Goal: Check status: Check status

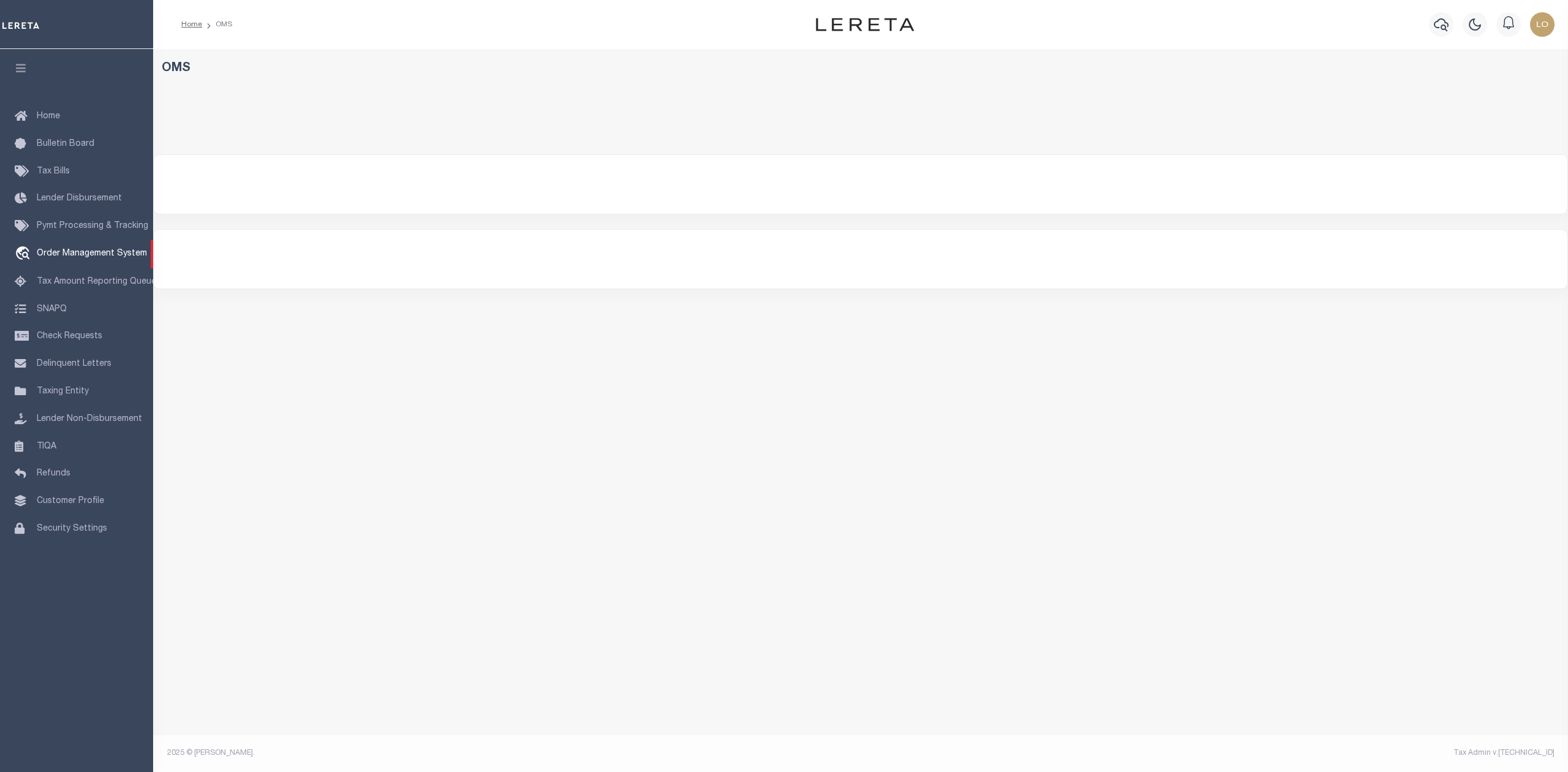
select select "200"
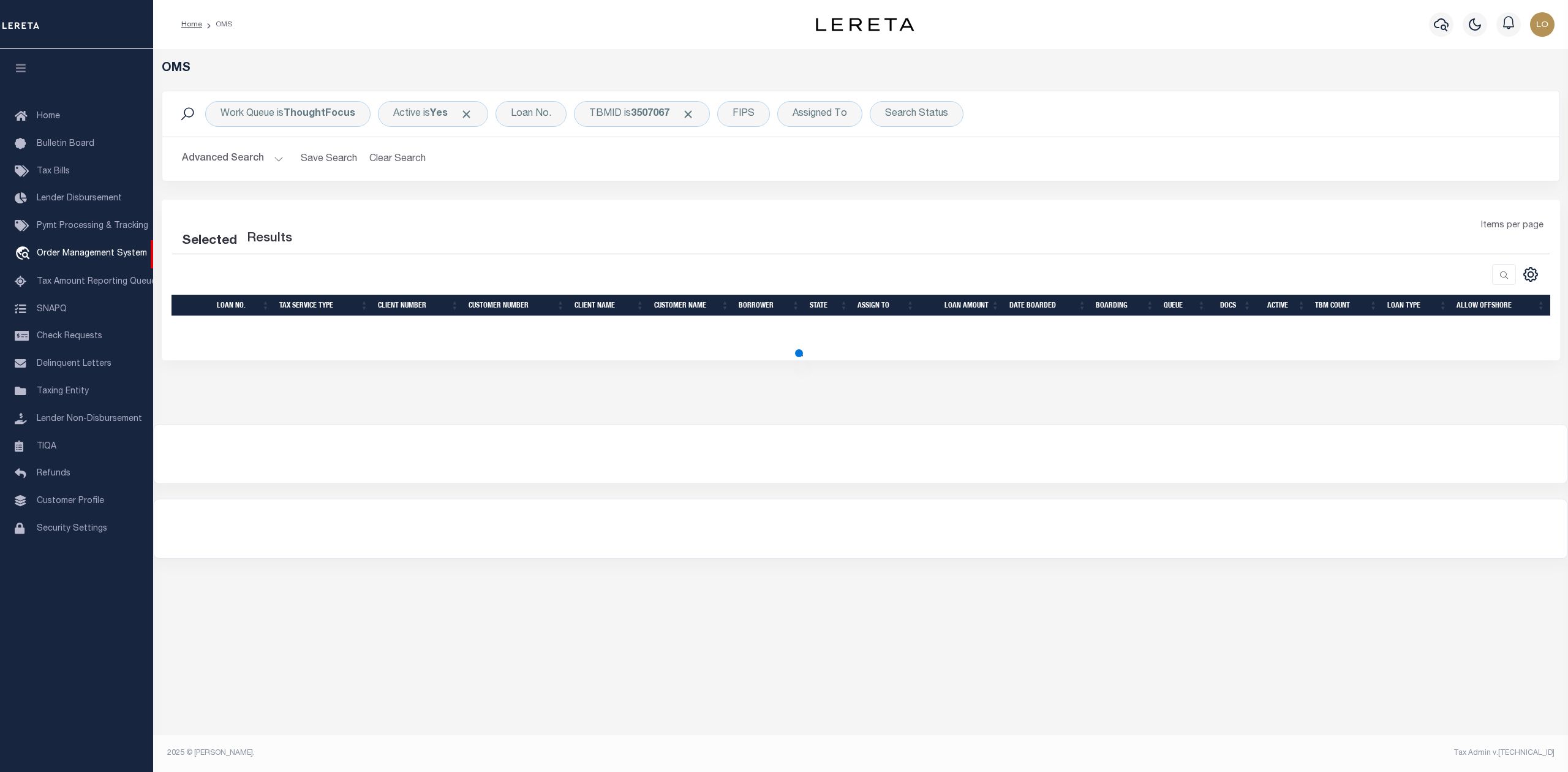
select select "200"
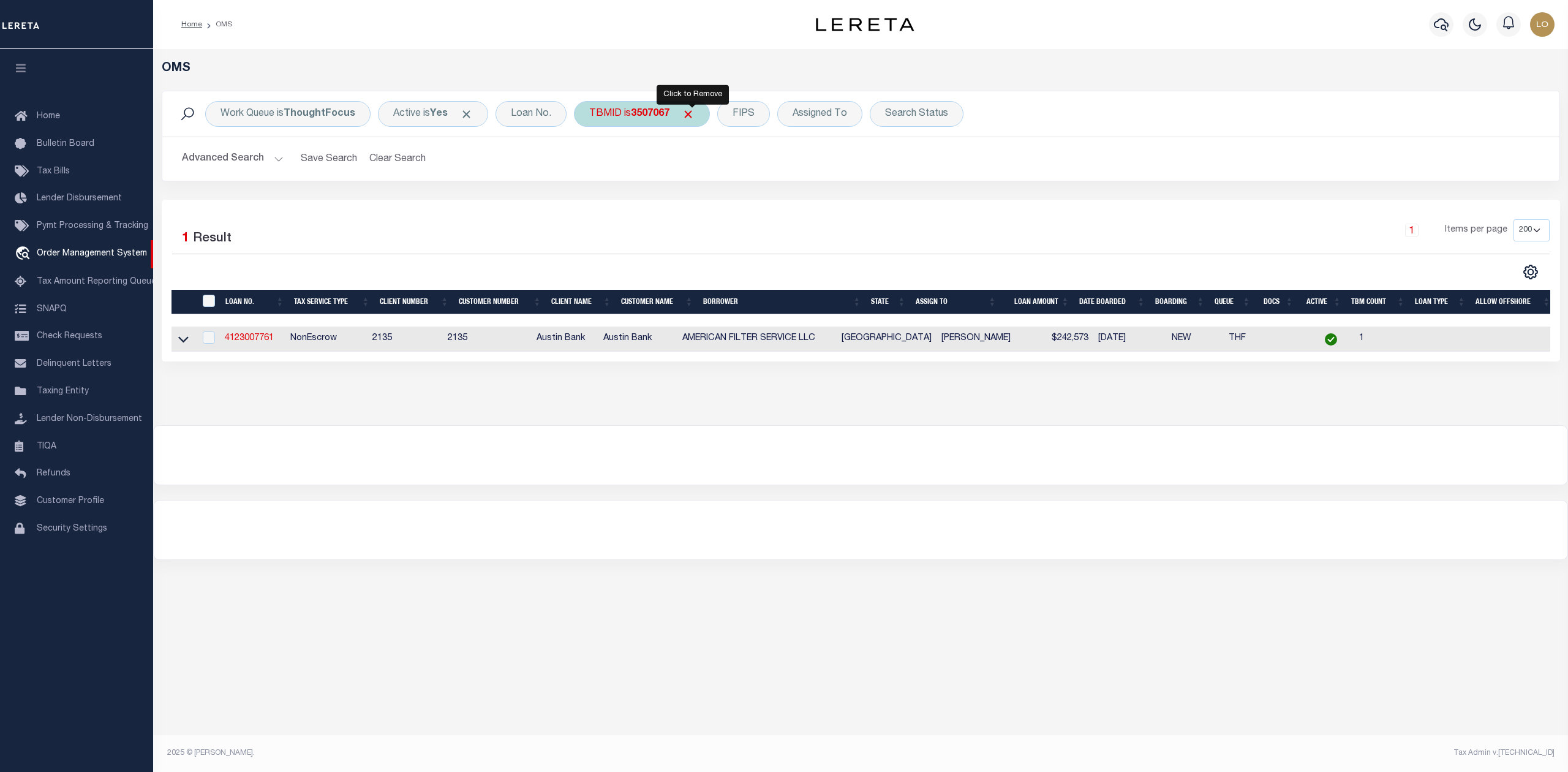
click at [688, 115] on span "Click to Remove" at bounding box center [688, 114] width 13 height 13
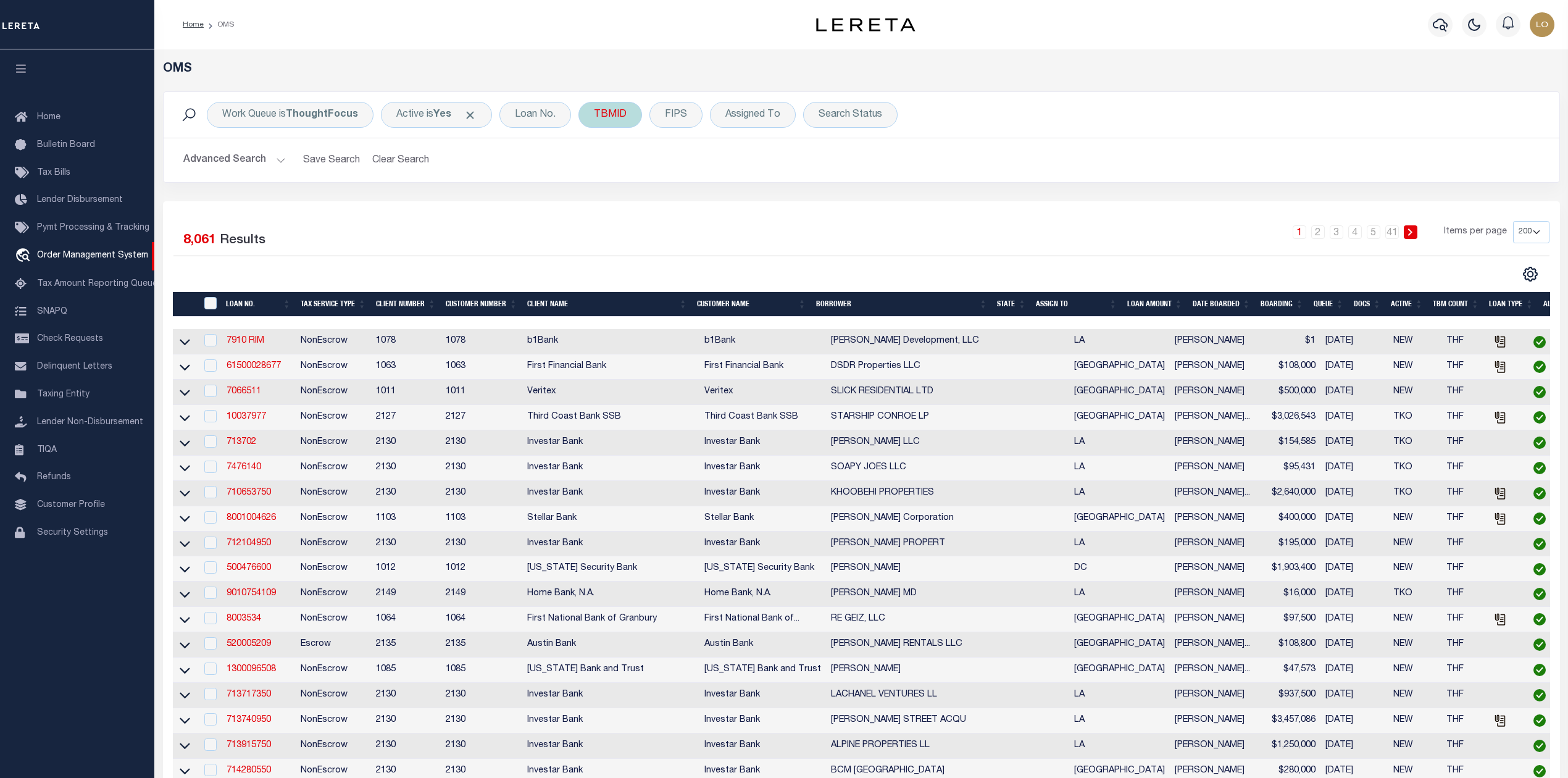
click at [596, 112] on div "TBMID" at bounding box center [610, 115] width 64 height 26
type input "3439898"
click at [756, 198] on input "Apply" at bounding box center [757, 198] width 36 height 20
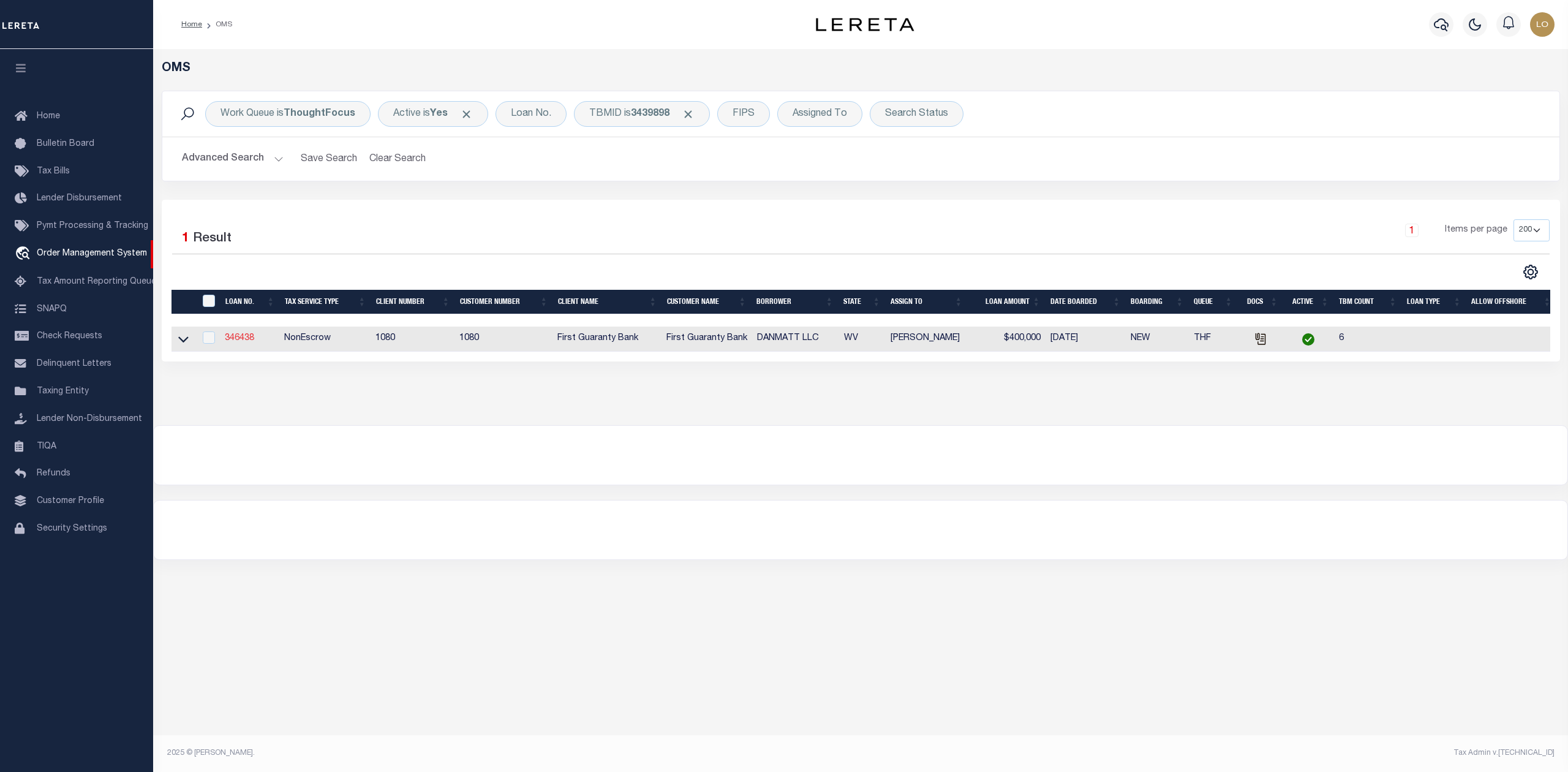
click at [231, 342] on link "346438" at bounding box center [239, 338] width 29 height 8
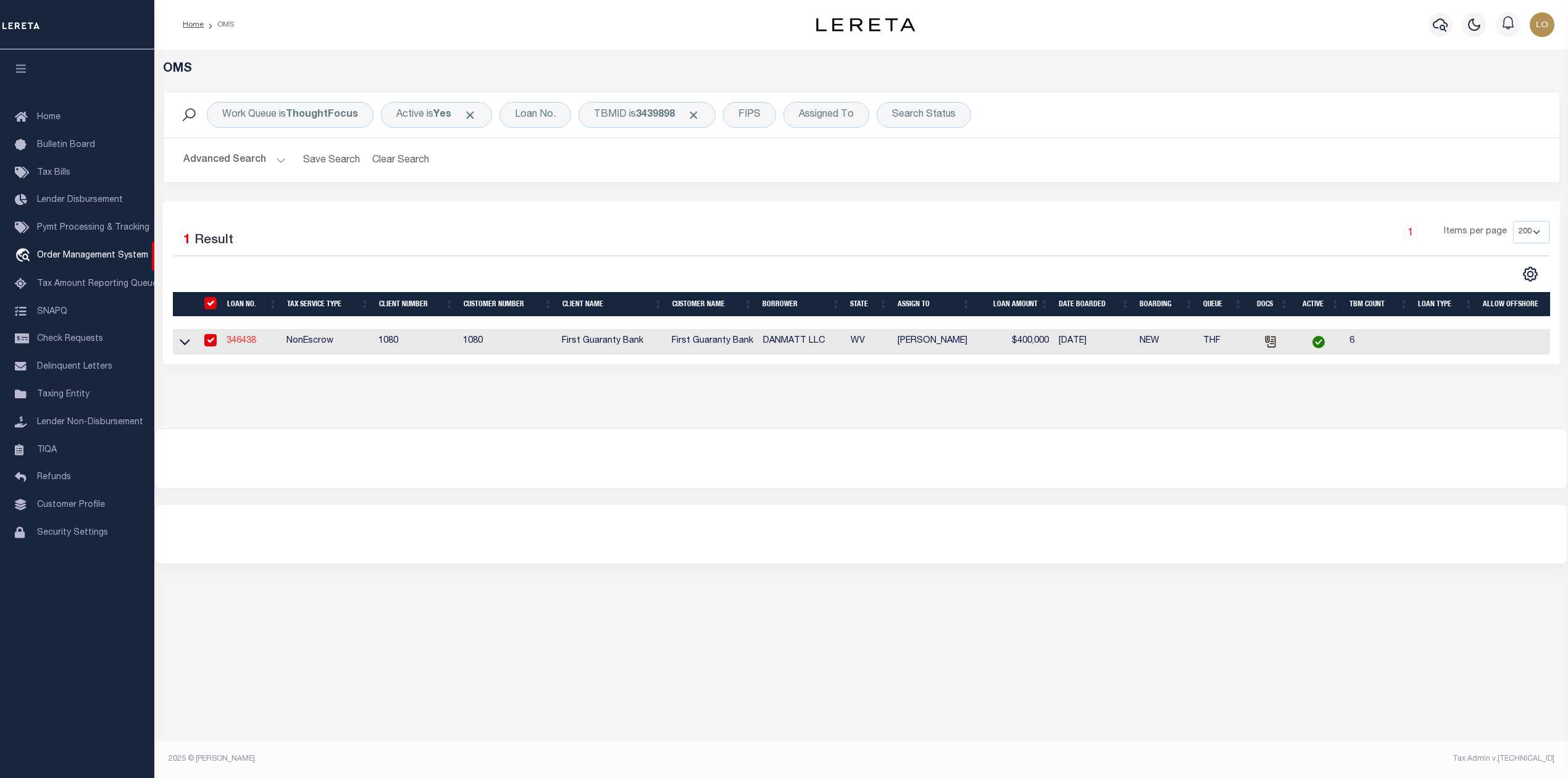
type input "346438"
type input "DANMATT LLC"
select select
select select "10"
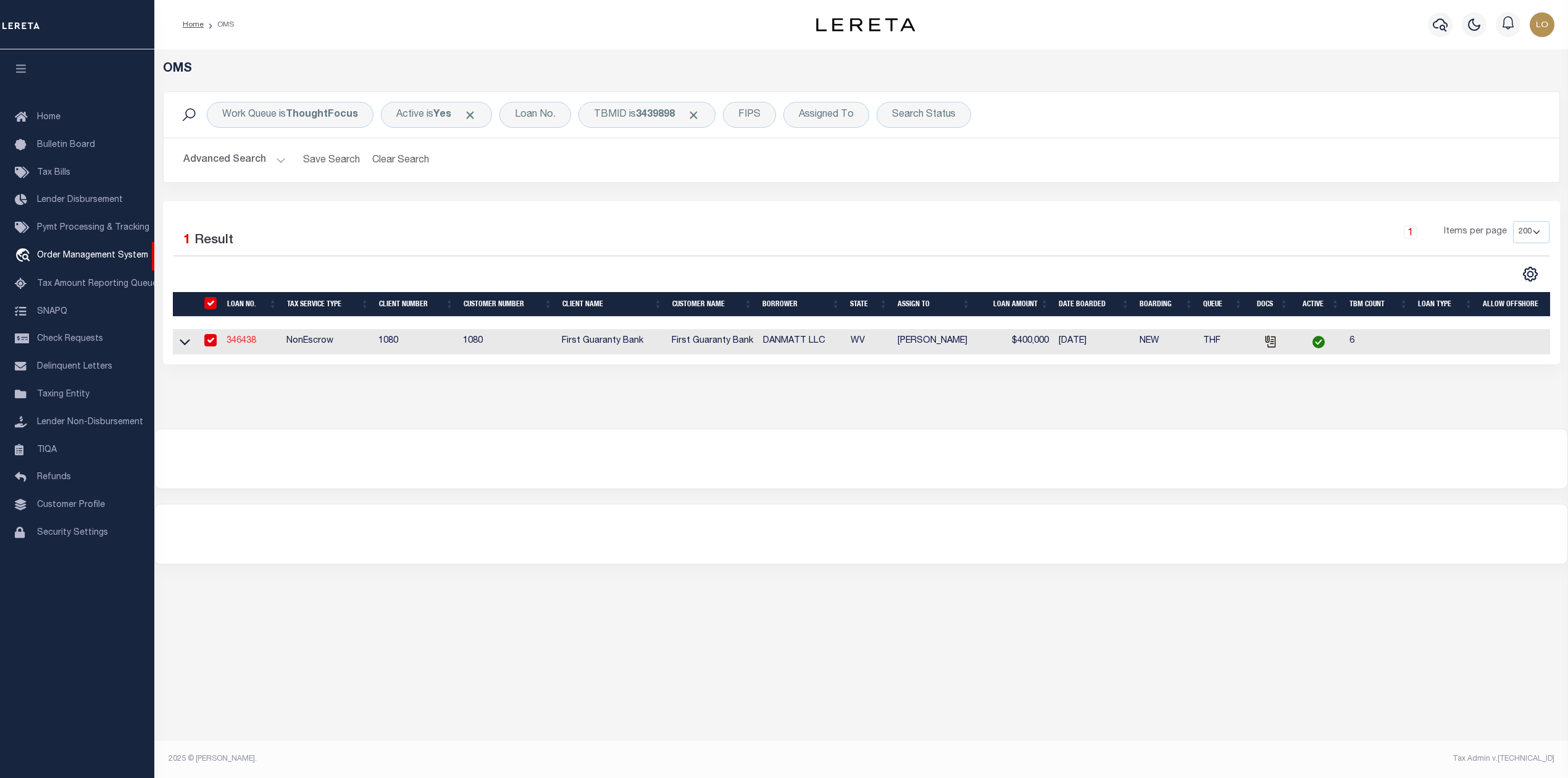
select select "NonEscrow"
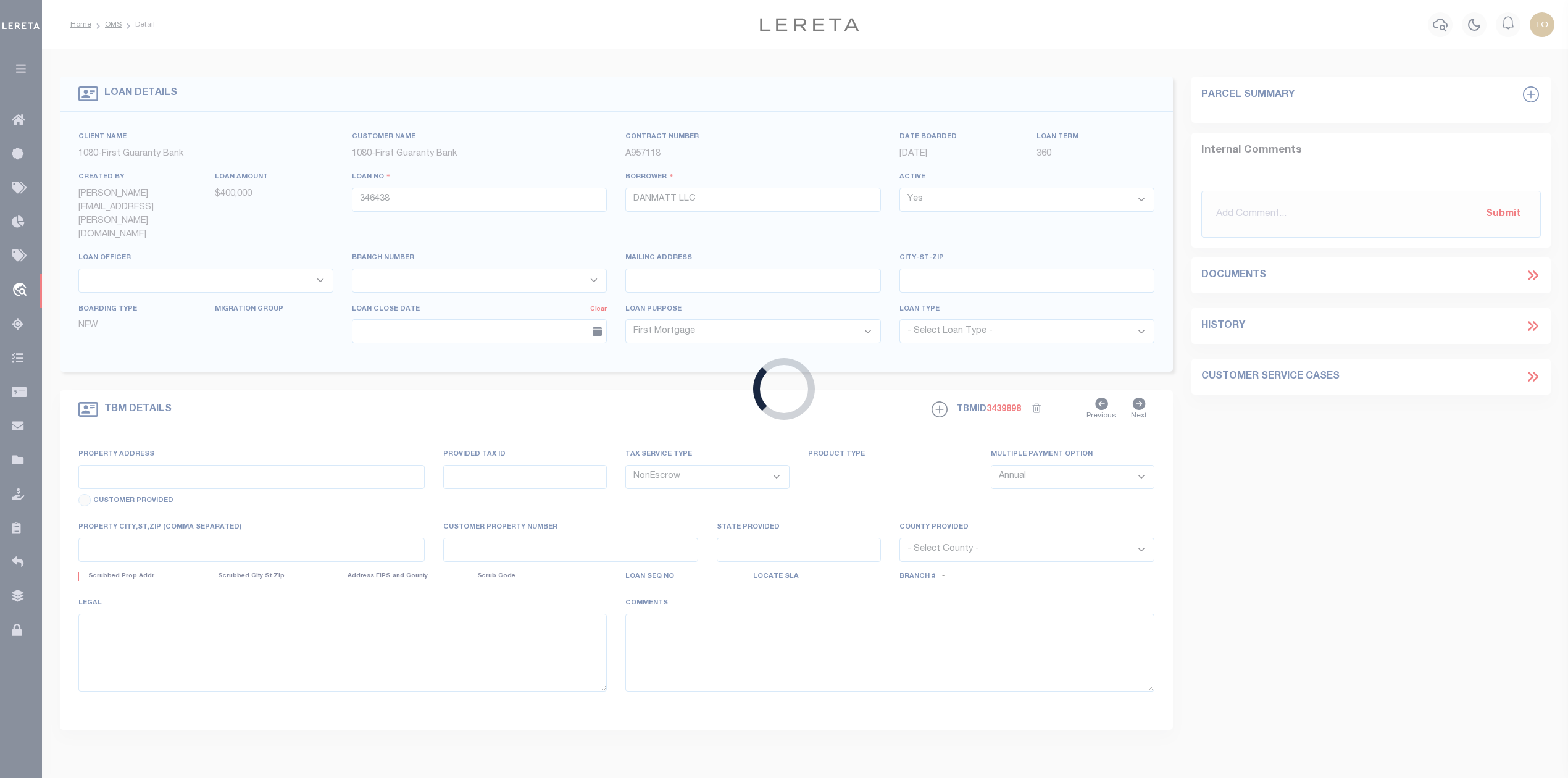
type input "[STREET_ADDRESS] (AKA SOUTH THIRD STRE"
type input "1703-0018-01220000"
type input "[GEOGRAPHIC_DATA] WV 26301"
type input "260455231"
type input "WV"
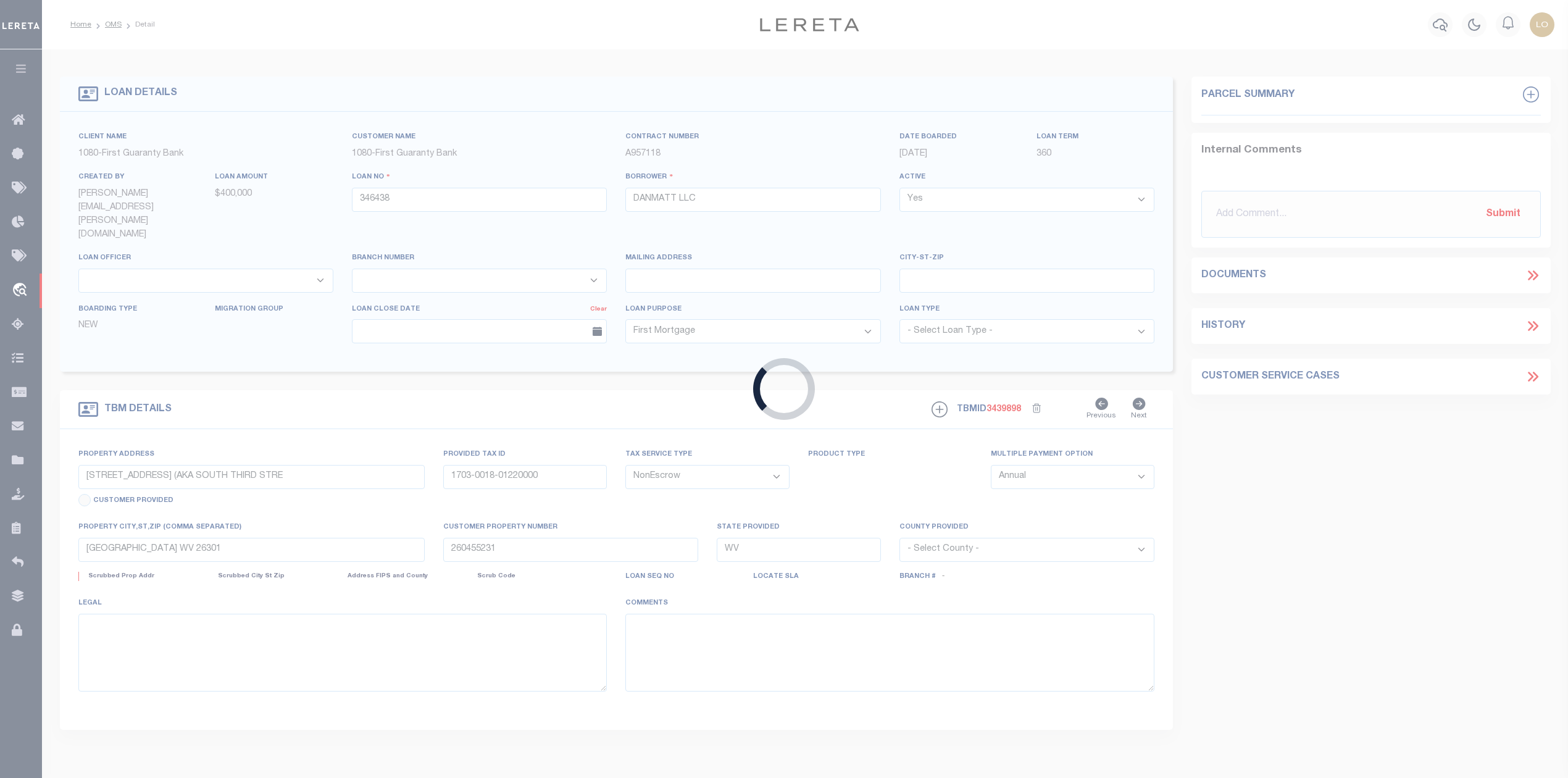
select select
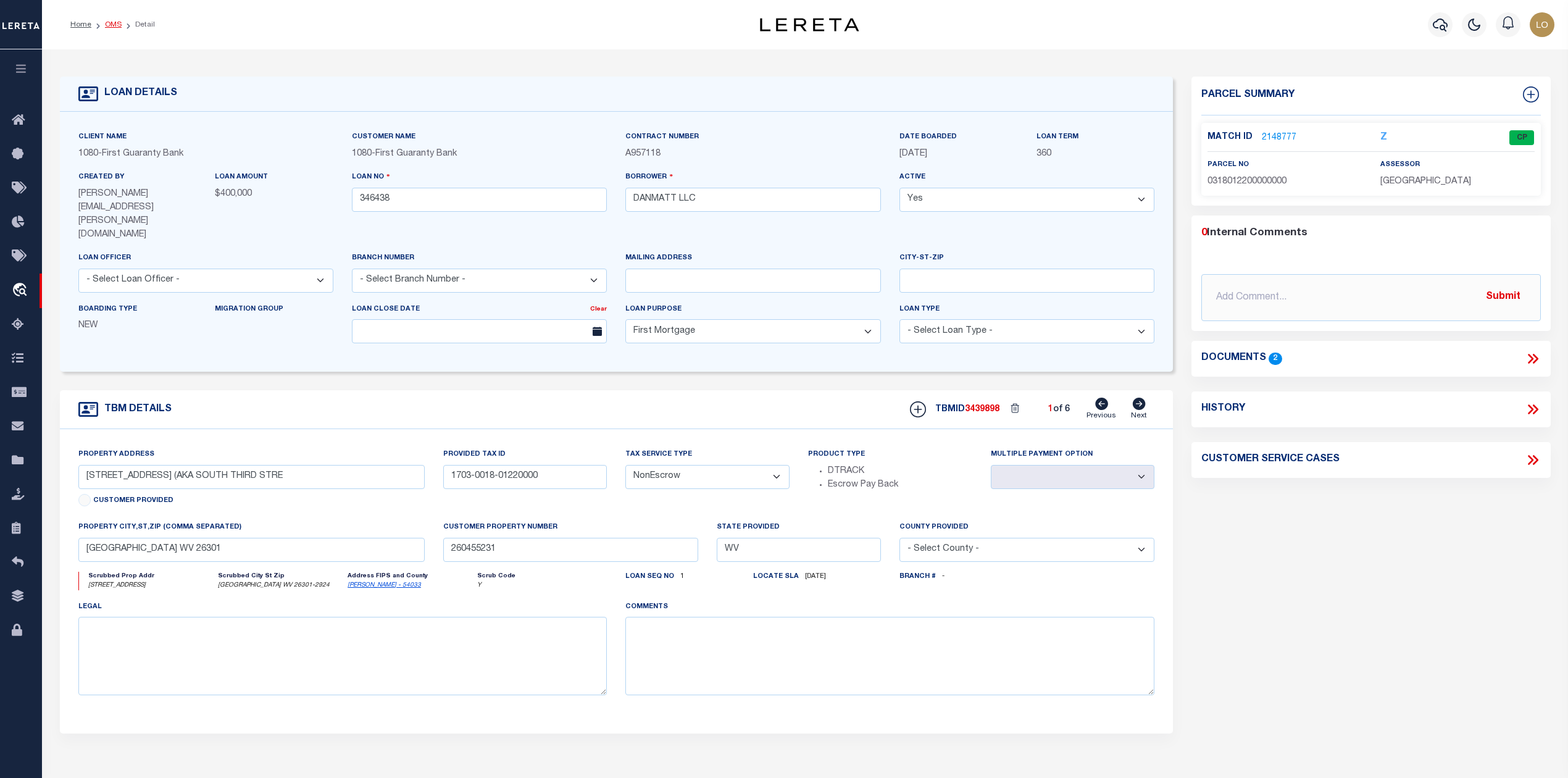
click at [114, 22] on link "OMS" at bounding box center [113, 25] width 17 height 7
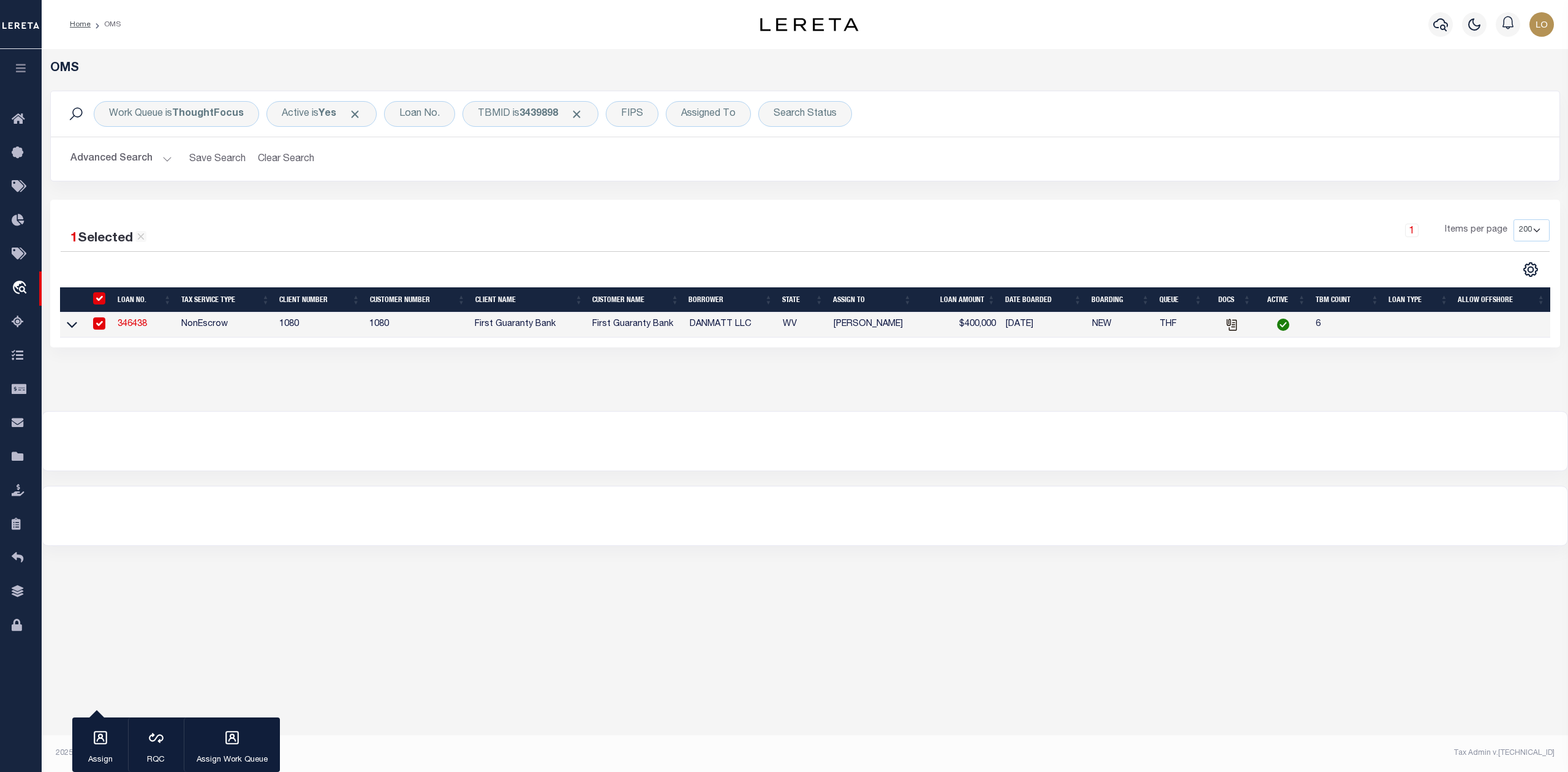
click at [286, 30] on div "Home OMS" at bounding box center [372, 25] width 625 height 26
click at [94, 325] on input "checkbox" at bounding box center [98, 323] width 12 height 12
checkbox input "false"
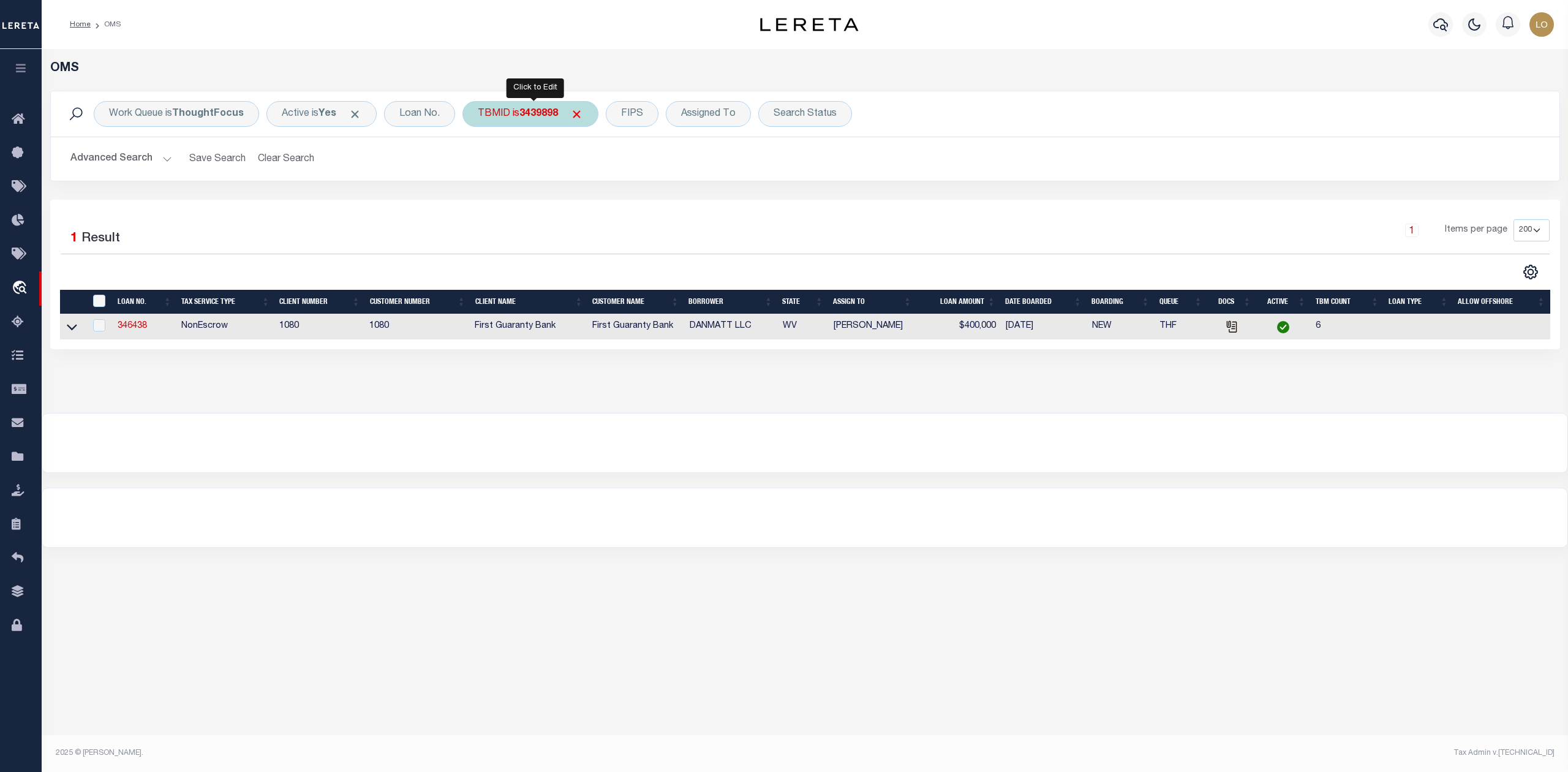
click at [580, 115] on span "Click to Remove" at bounding box center [577, 114] width 13 height 13
click at [660, 116] on div "Assigned To" at bounding box center [635, 114] width 86 height 26
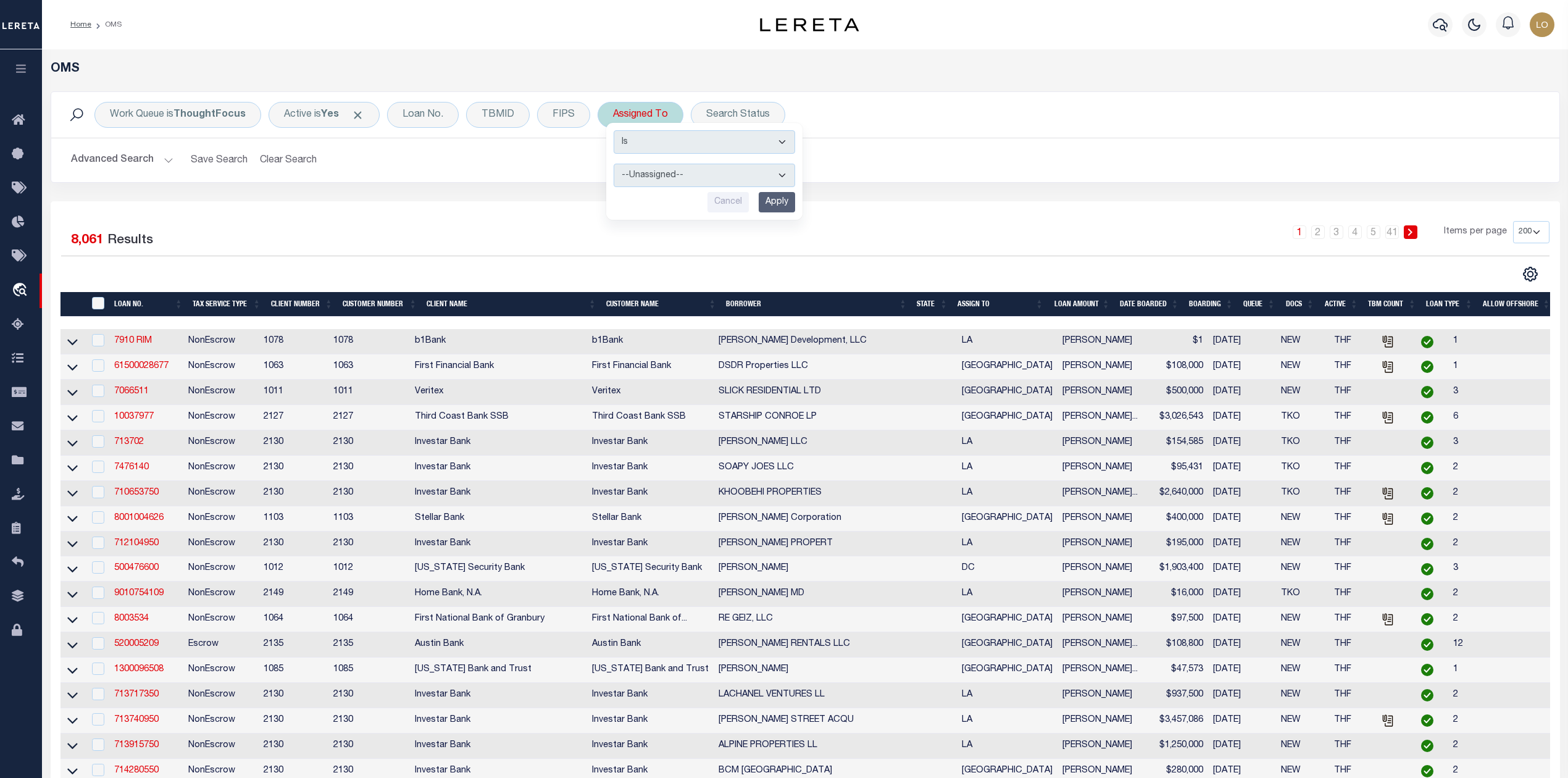
click at [650, 172] on select "--Unassigned-- [PERSON_NAME] [PERSON_NAME] [PERSON_NAME] [PERSON_NAME], [PERSON…" at bounding box center [705, 174] width 182 height 23
select select "[PERSON_NAME]"
click at [614, 164] on select "--Unassigned-- [PERSON_NAME] [PERSON_NAME] [PERSON_NAME] [PERSON_NAME], [PERSON…" at bounding box center [705, 174] width 182 height 23
click at [780, 202] on input "Apply" at bounding box center [777, 202] width 36 height 20
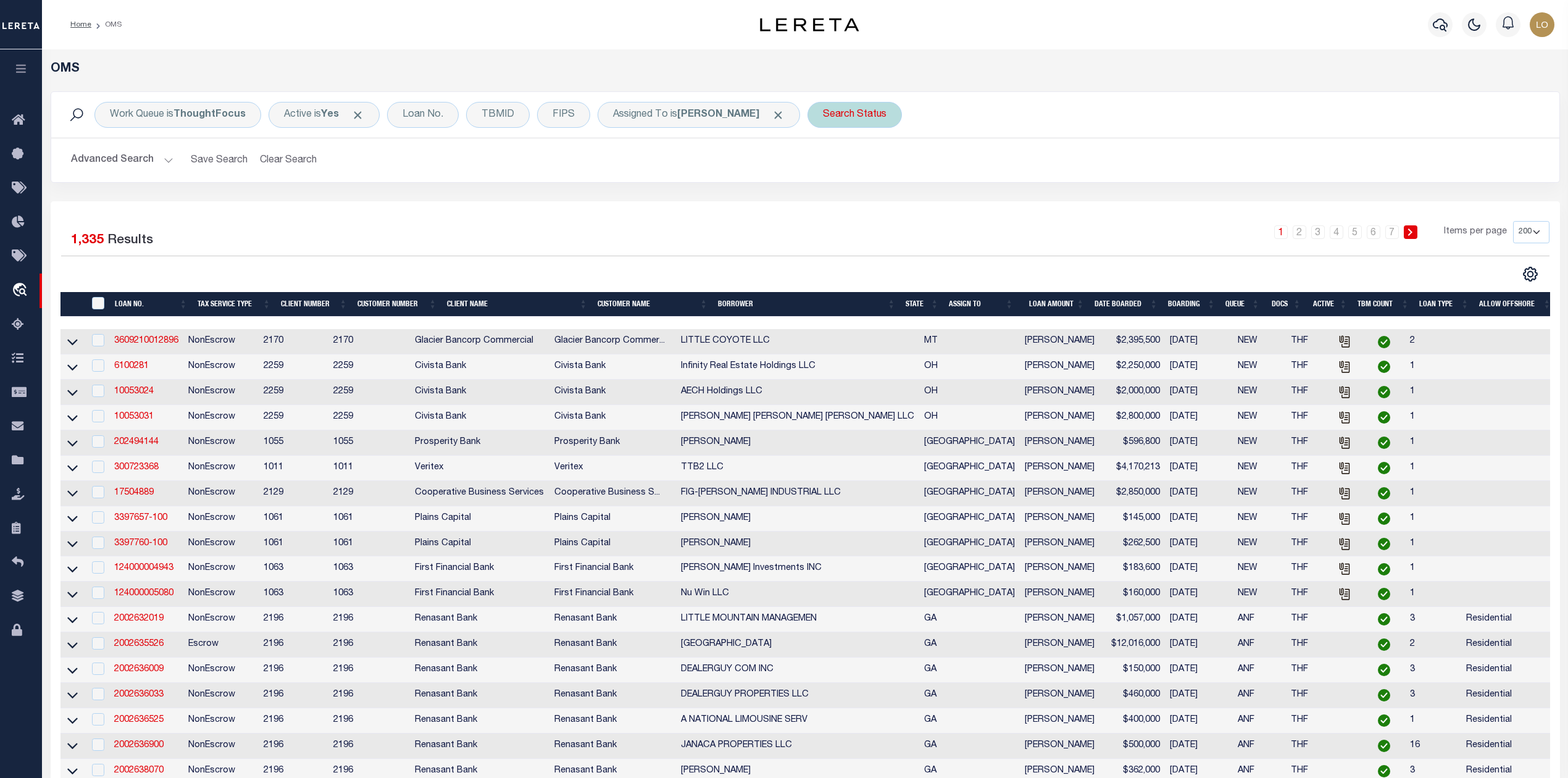
click at [833, 119] on div "Search Status" at bounding box center [855, 115] width 95 height 26
click at [841, 172] on select "Automated Search Bad Parcel Complete Duplicate Parcel High Dollar Reporting In …" at bounding box center [915, 174] width 182 height 23
select select "RD"
click at [824, 164] on select "Automated Search Bad Parcel Complete Duplicate Parcel High Dollar Reporting In …" at bounding box center [915, 174] width 182 height 23
click at [983, 196] on input "Apply" at bounding box center [986, 202] width 36 height 20
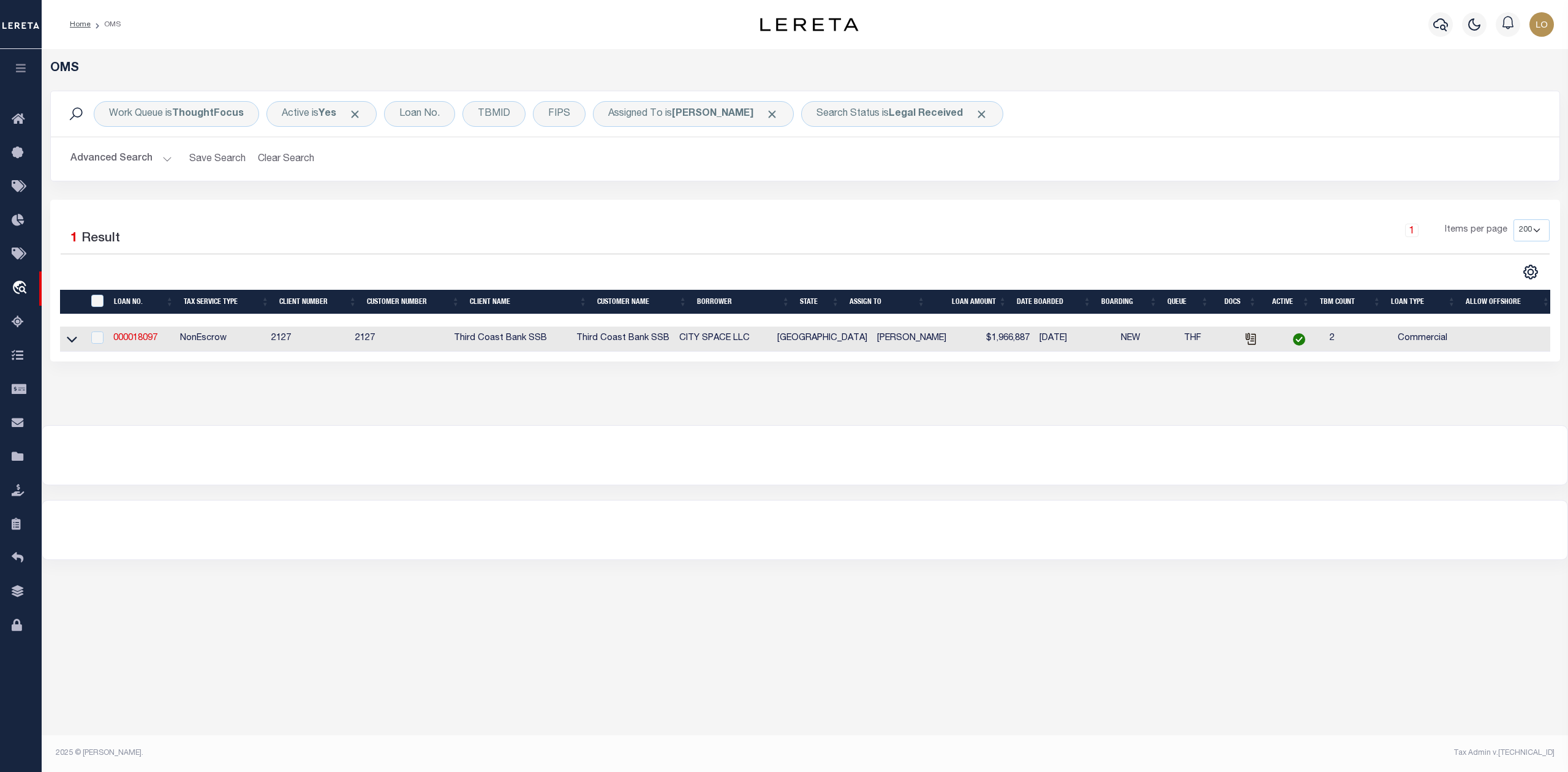
click at [647, 446] on div at bounding box center [804, 455] width 1525 height 59
click at [336, 552] on div at bounding box center [804, 530] width 1525 height 59
click at [703, 550] on div at bounding box center [804, 530] width 1525 height 59
click at [529, 458] on div at bounding box center [804, 455] width 1525 height 59
click at [510, 112] on div "TBMID" at bounding box center [493, 114] width 63 height 26
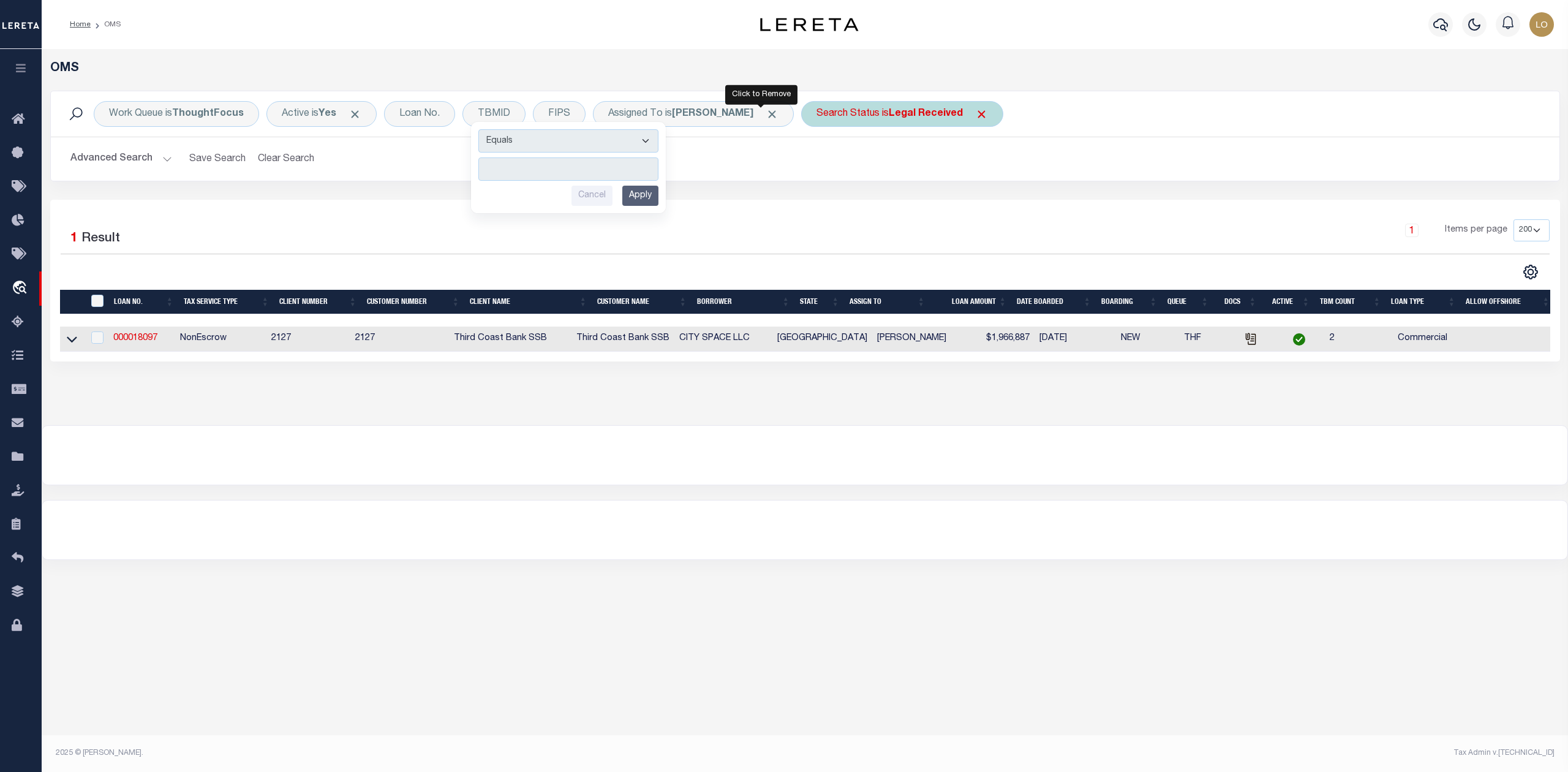
click at [766, 111] on span "Click to Remove" at bounding box center [772, 114] width 13 height 13
click at [866, 116] on span "Click to Remove" at bounding box center [866, 114] width 13 height 13
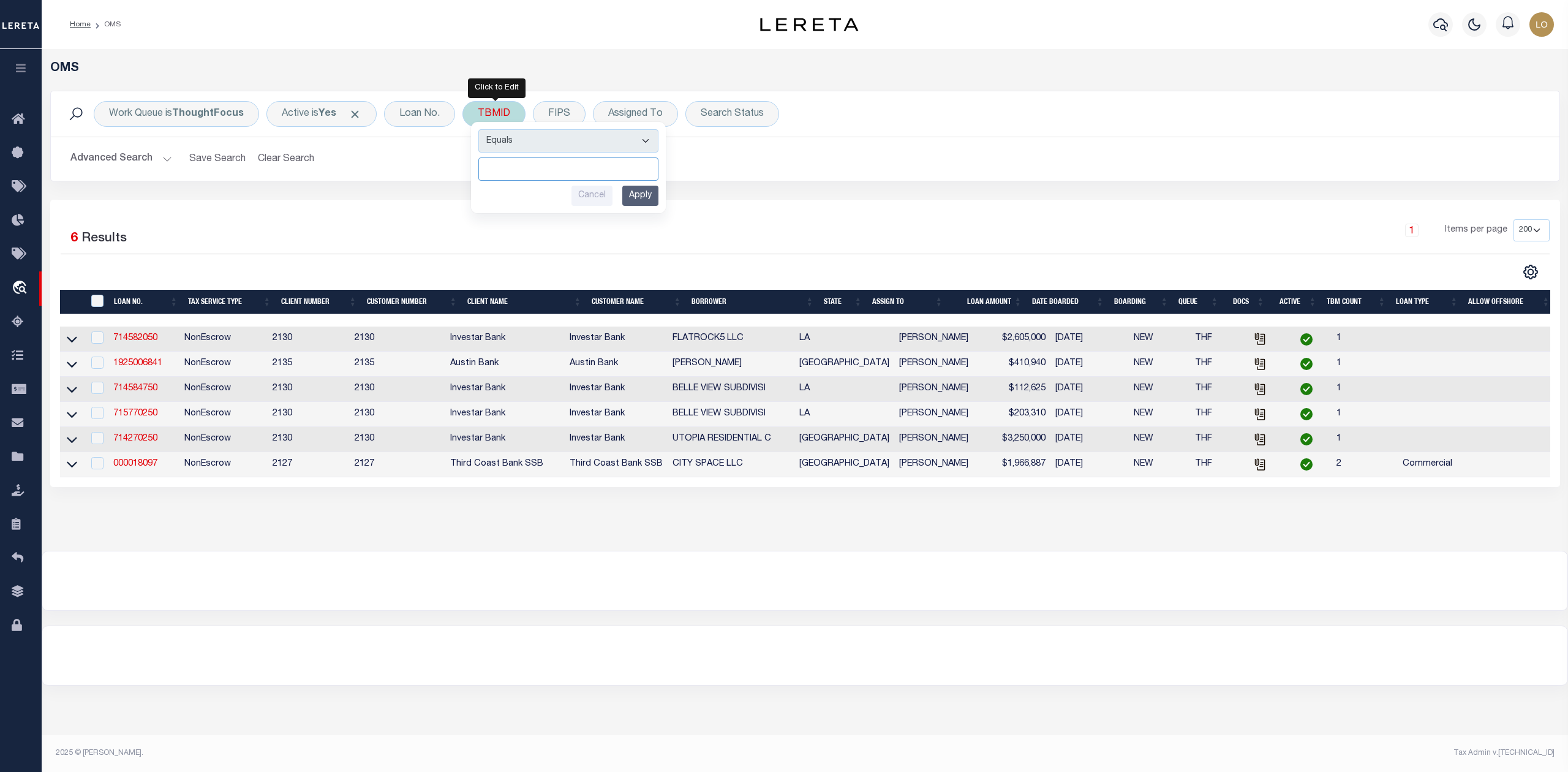
click at [523, 167] on input "number" at bounding box center [569, 168] width 180 height 23
click at [574, 177] on input "number" at bounding box center [569, 168] width 180 height 23
paste input "3431922"
type input "3431922"
click at [630, 196] on input "Apply" at bounding box center [640, 196] width 36 height 20
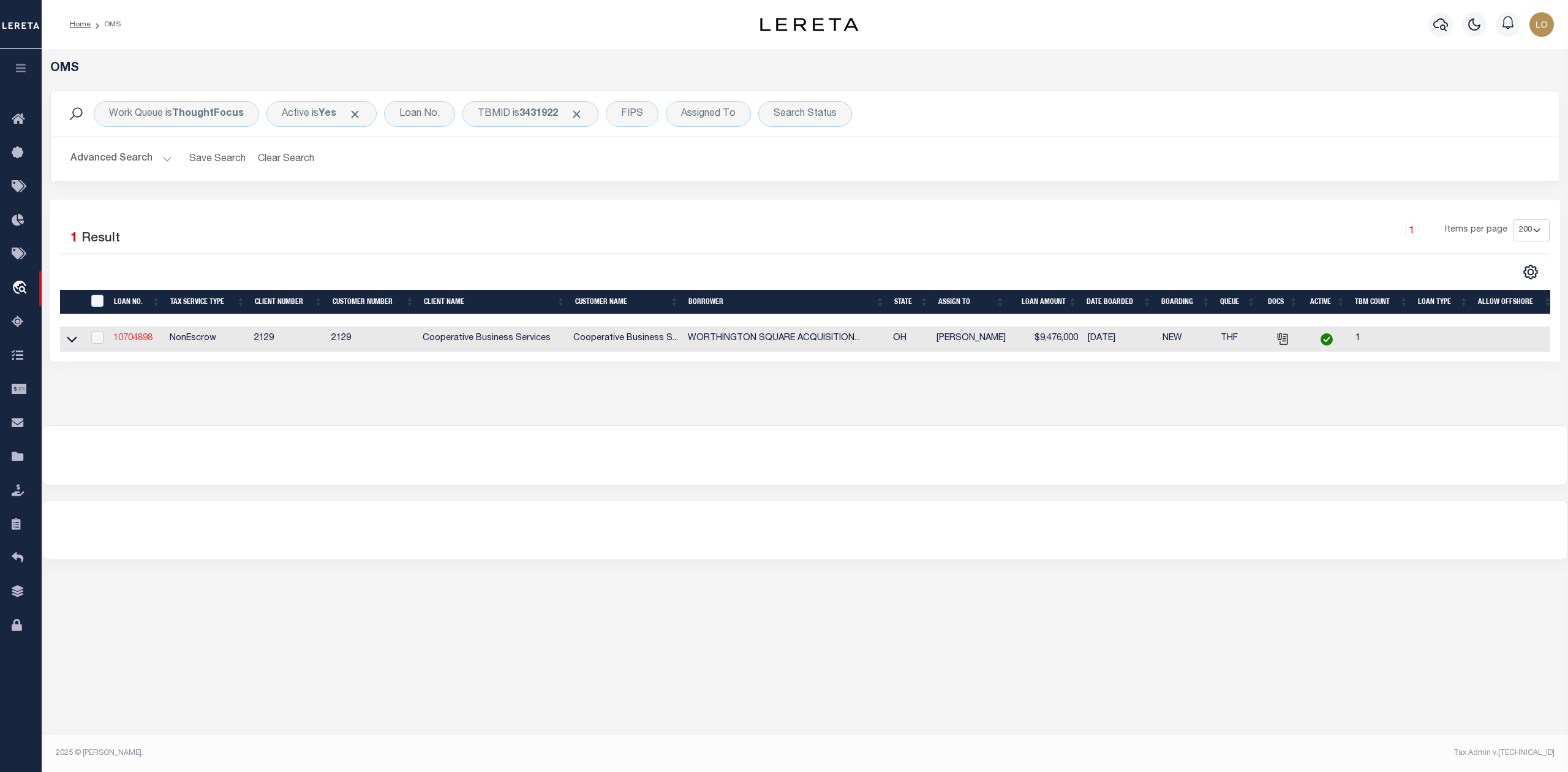
click at [137, 340] on link "10704898" at bounding box center [133, 338] width 40 height 8
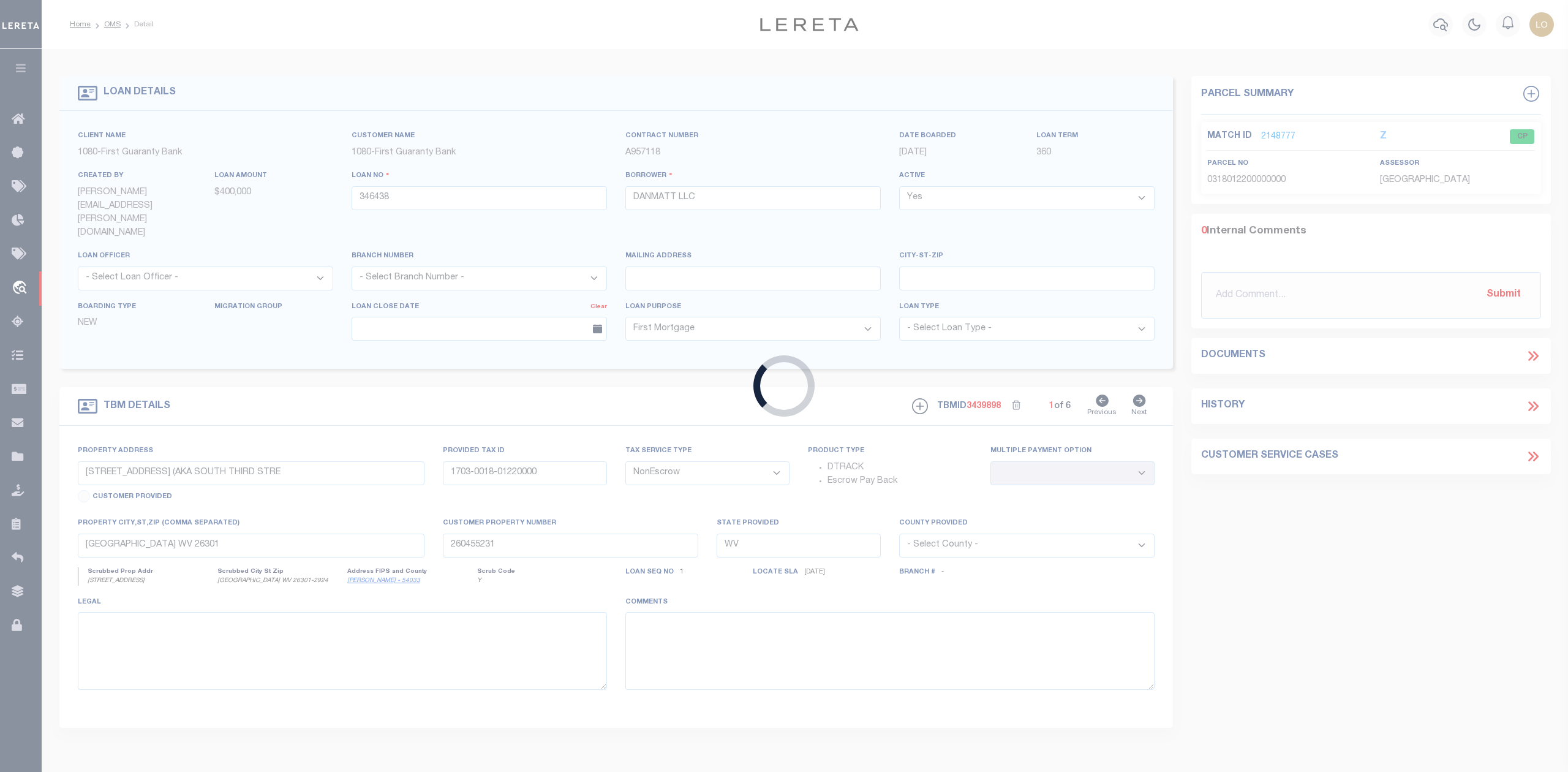
type input "10704898"
type input "WORTHINGTON SQUARE ACQUISITION LLC"
select select
type input "[GEOGRAPHIC_DATA]"
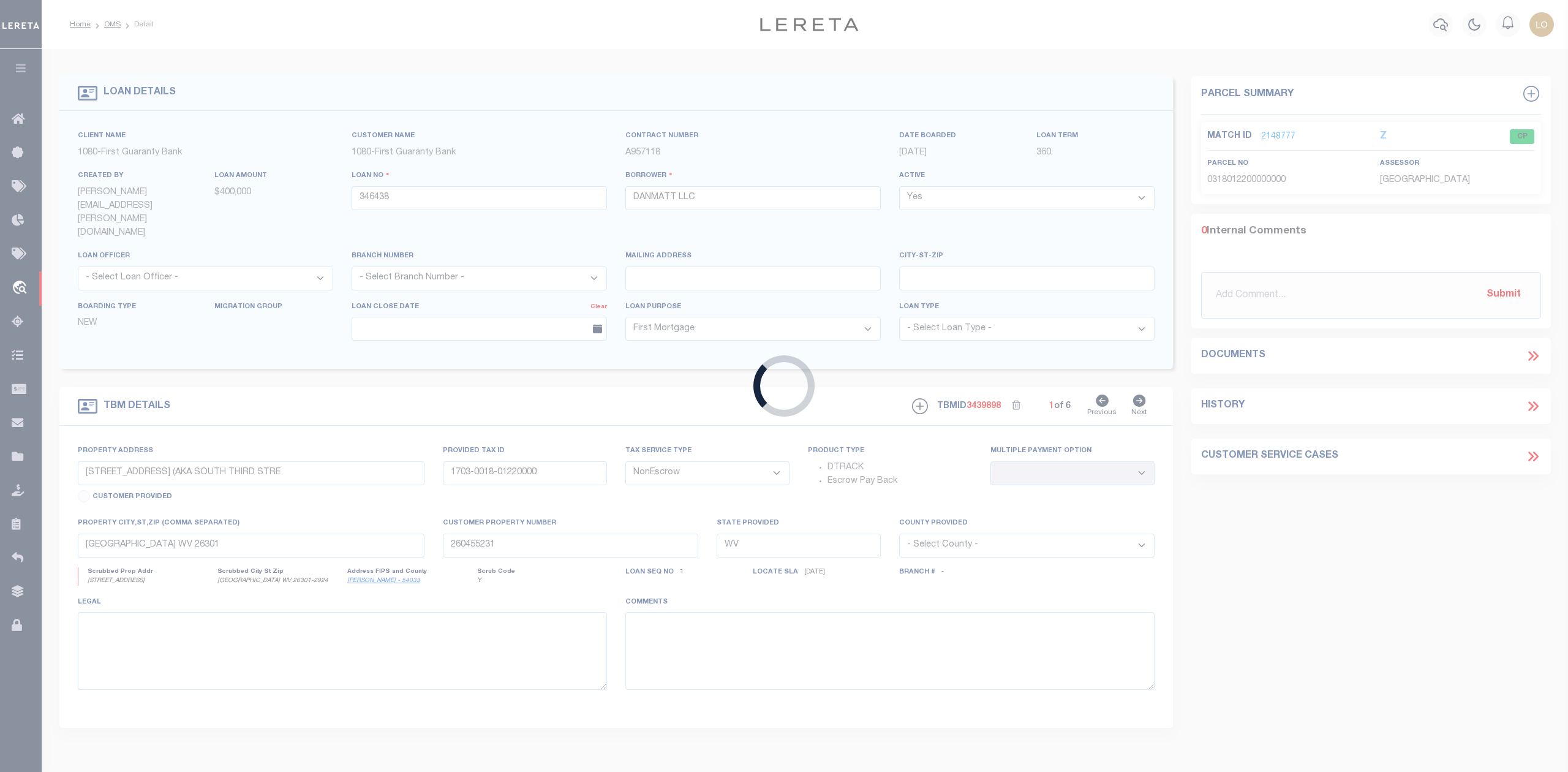
type input "[GEOGRAPHIC_DATA], OH 43215"
select select
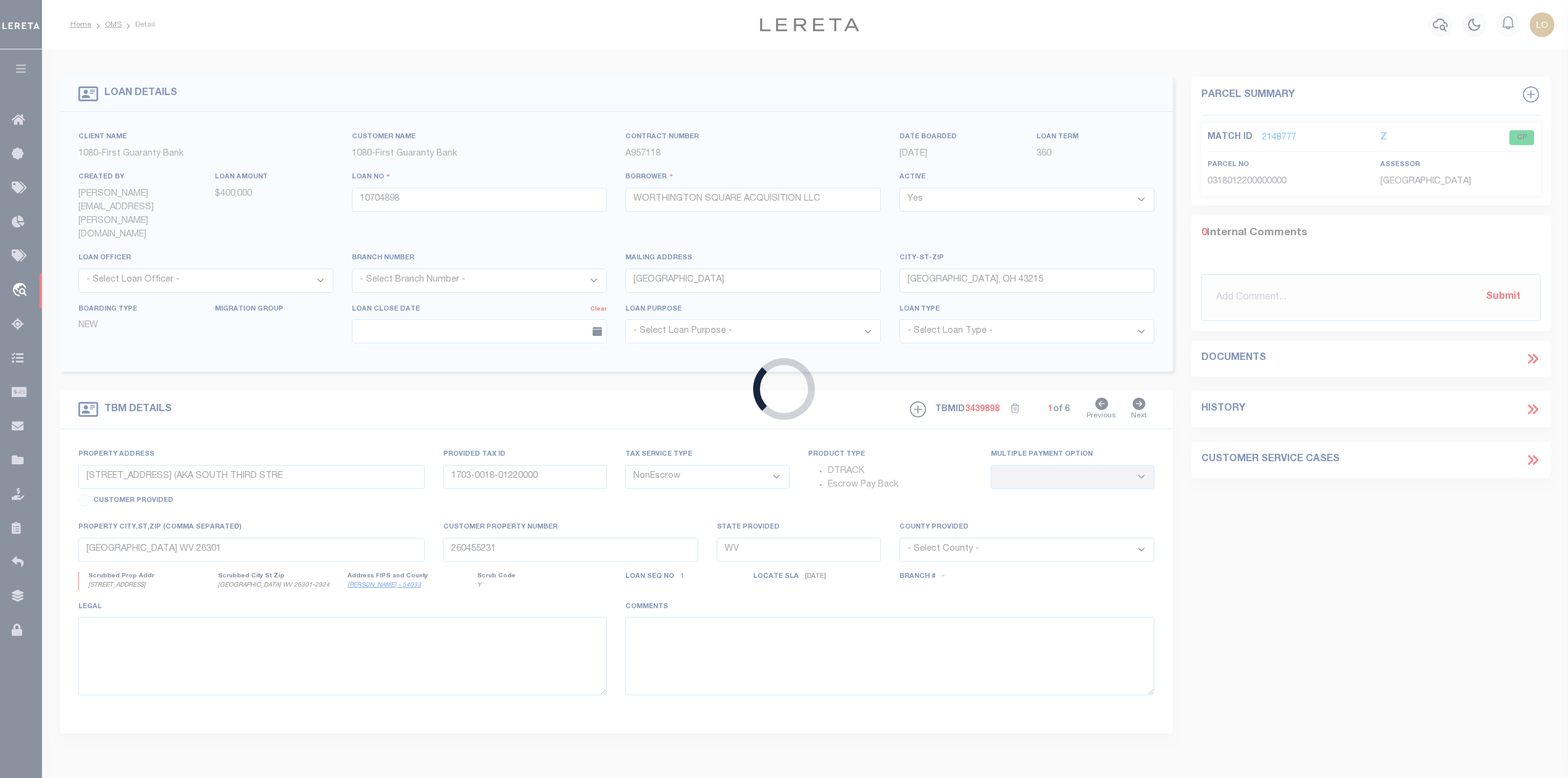
select select "7396"
select select "3334"
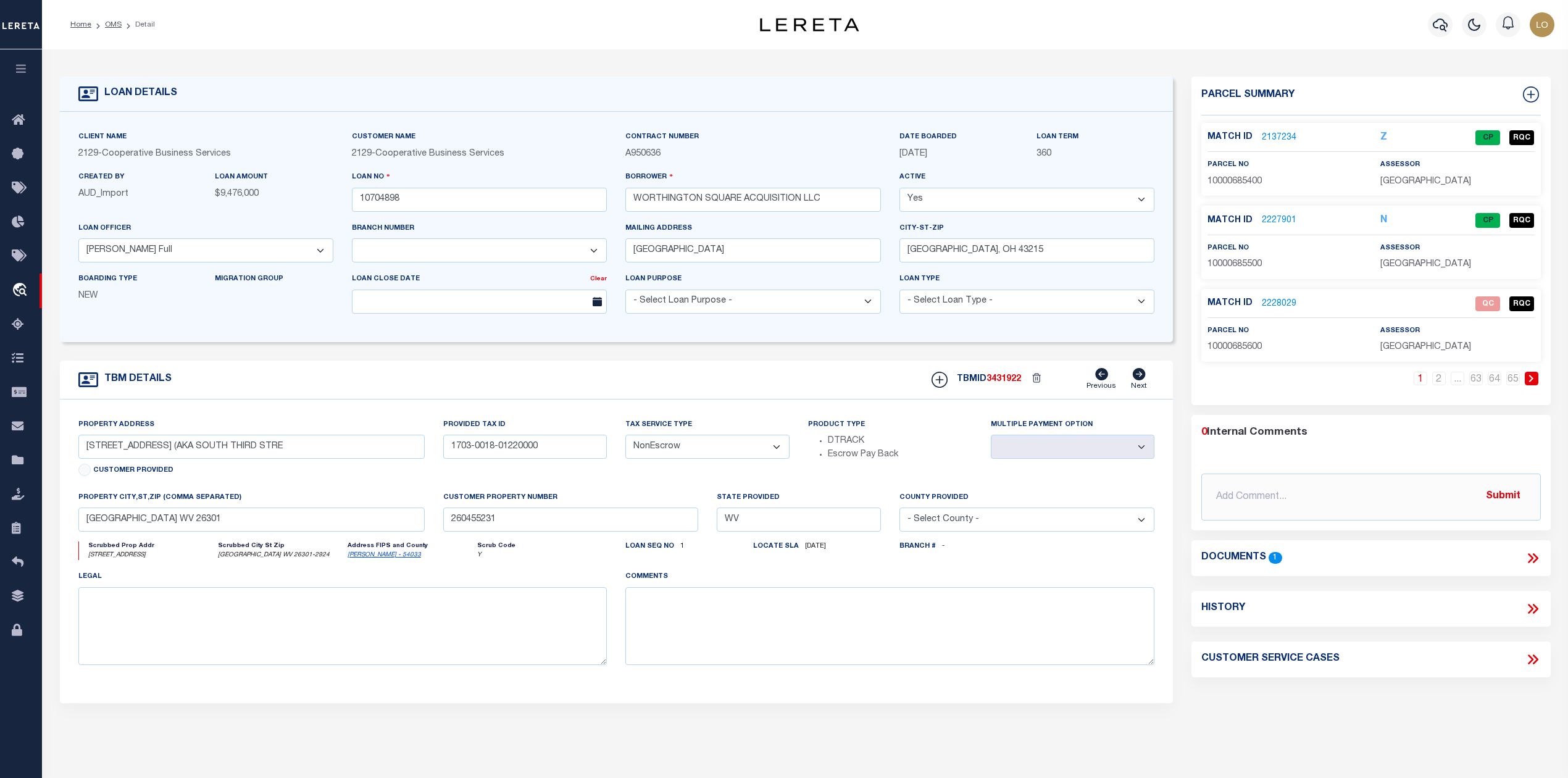
type input "[STREET_ADDRESS][PERSON_NAME]"
select select
type input "[GEOGRAPHIC_DATA], [GEOGRAPHIC_DATA] 43085"
type input "6068"
type input "OH"
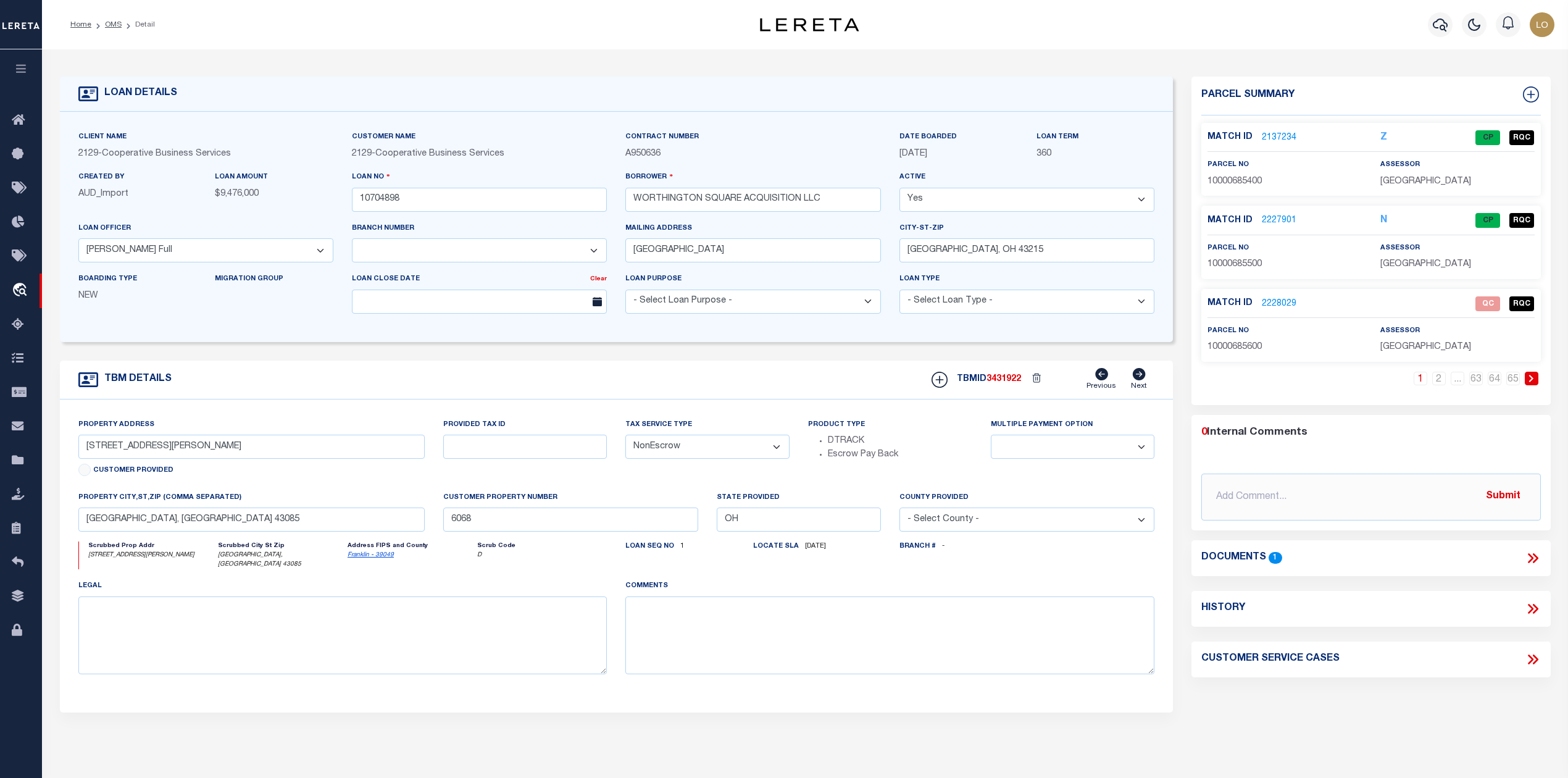
click at [1280, 138] on link "2137234" at bounding box center [1279, 138] width 34 height 13
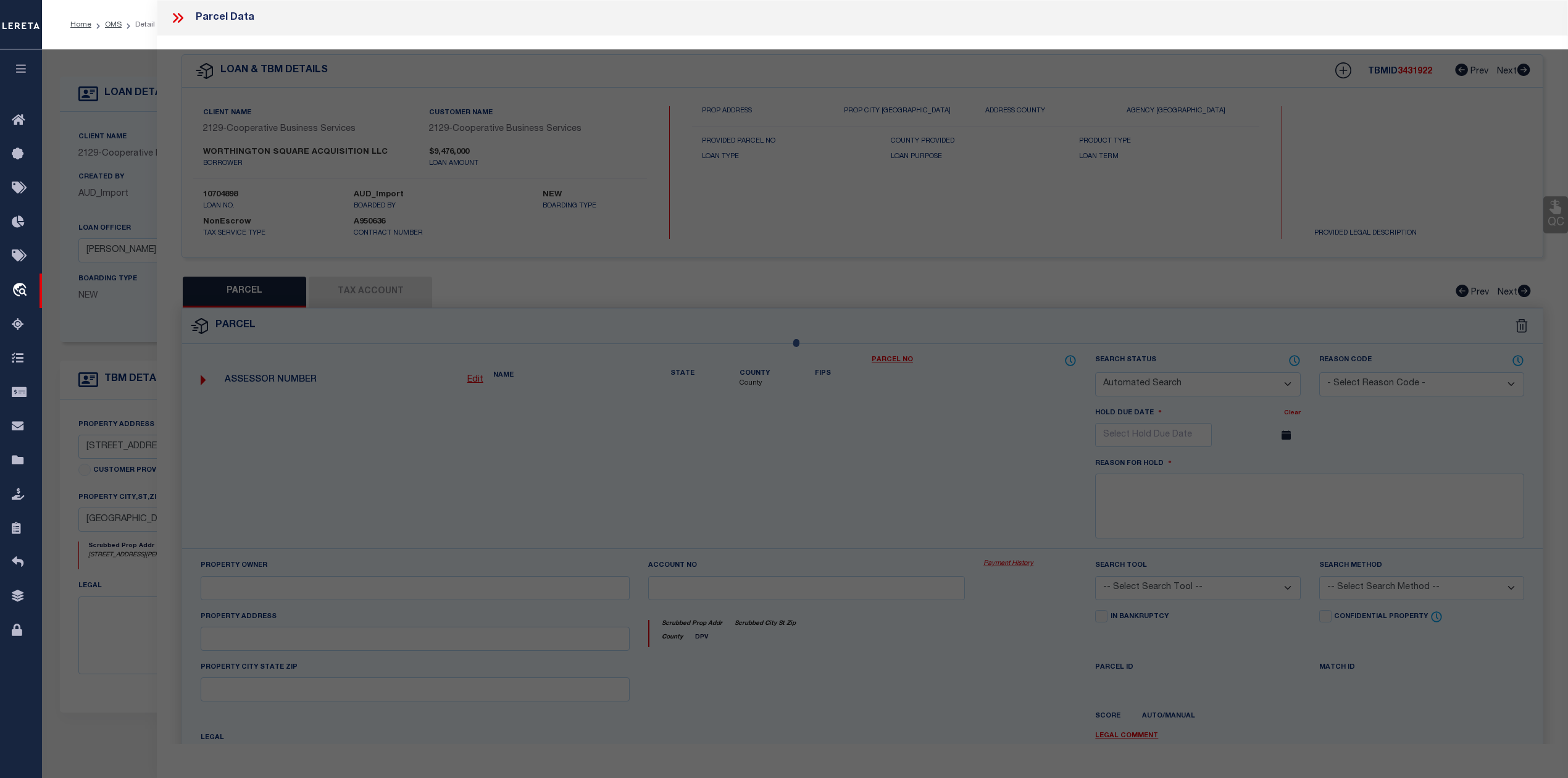
checkbox input "false"
select select "CP"
type input "WORTHINGTON SQUARE ACQUISITION LLC"
select select "PHN"
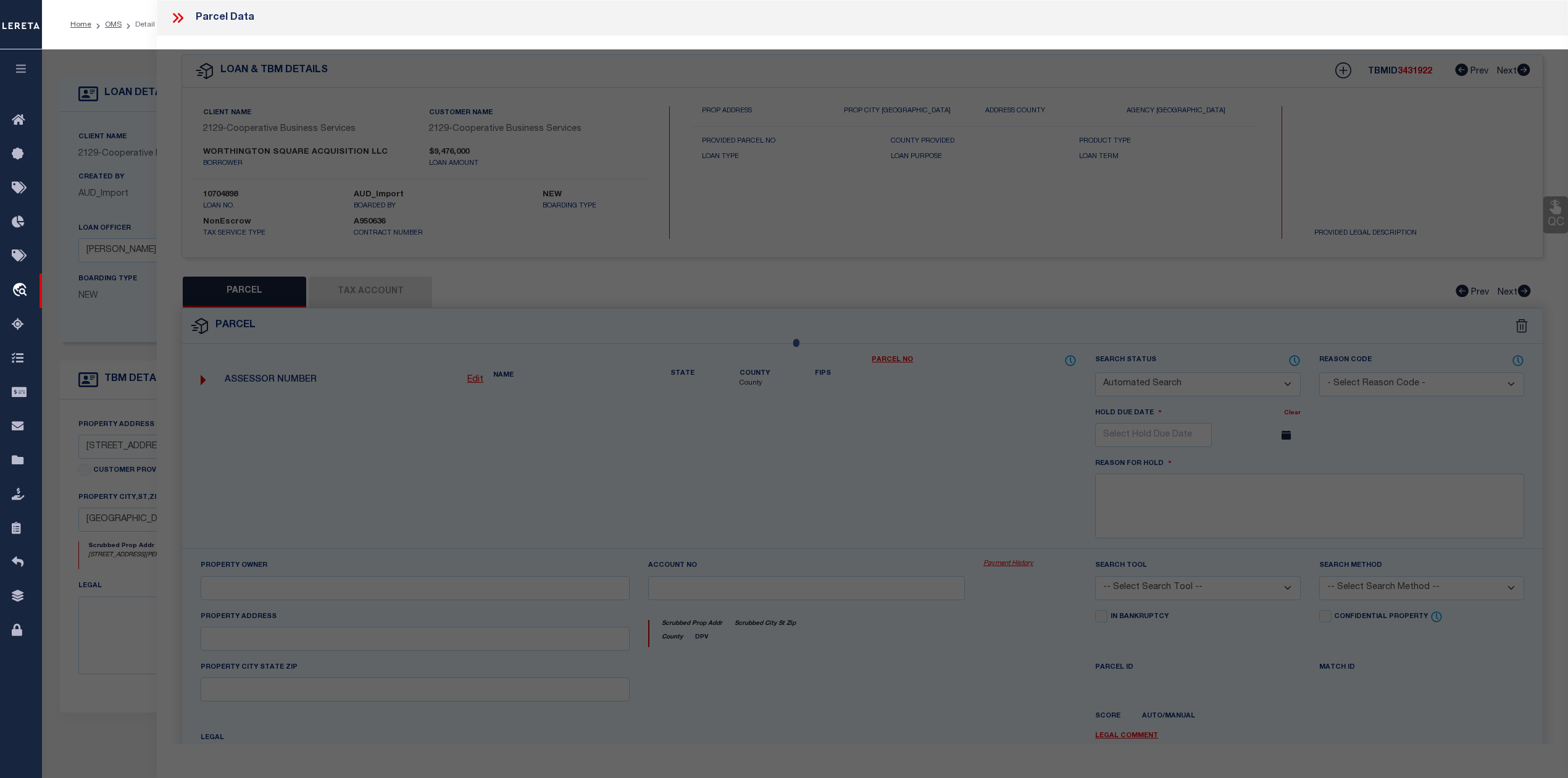
select select "LEG"
type input "[STREET_ADDRESS][PERSON_NAME]"
type textarea "As per Assessor for the parcels unit number not yet assigned"
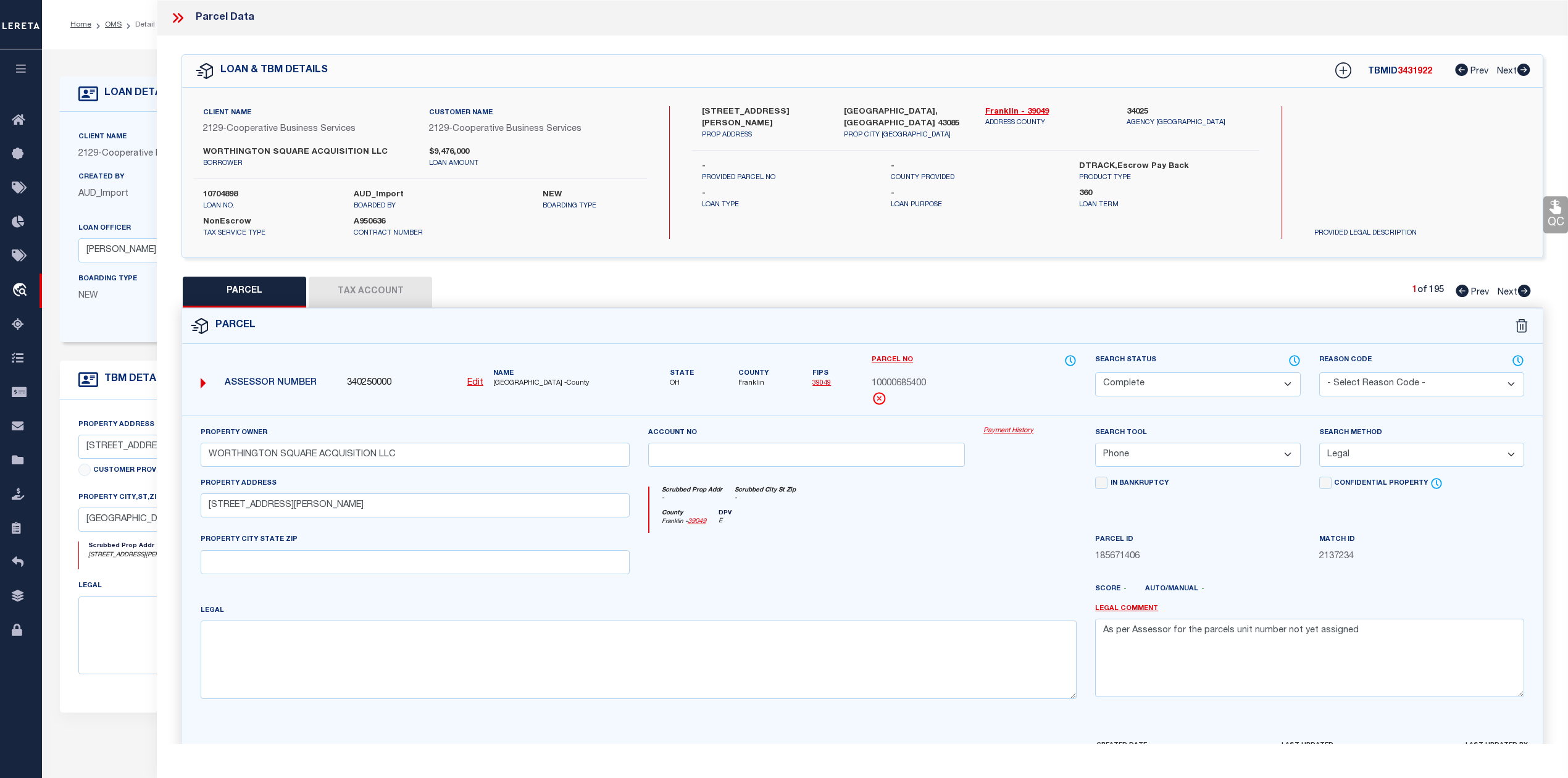
click at [228, 194] on label "10704898" at bounding box center [269, 195] width 132 height 12
copy label "10704898"
click at [523, 223] on div "NonEscrow Tax Service Type A950636 Contract Number" at bounding box center [419, 224] width 472 height 27
click at [225, 189] on label "10704898" at bounding box center [269, 195] width 132 height 12
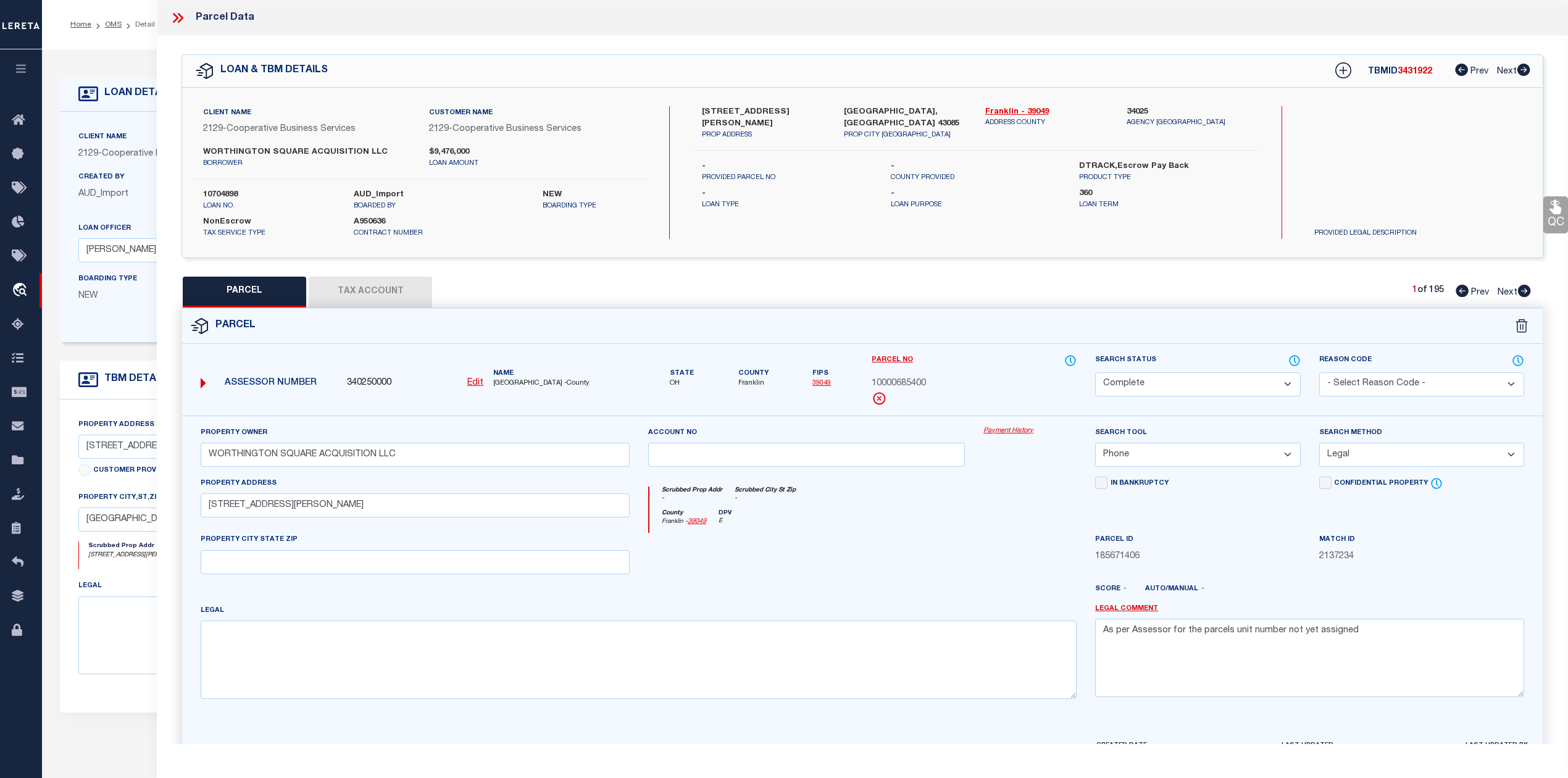
click at [225, 189] on label "10704898" at bounding box center [269, 195] width 132 height 12
copy label "10704898"
drag, startPoint x: 573, startPoint y: 1, endPoint x: 305, endPoint y: 18, distance: 268.5
click at [305, 18] on div "Parcel Data" at bounding box center [862, 18] width 1411 height 36
click at [176, 15] on icon at bounding box center [177, 18] width 16 height 16
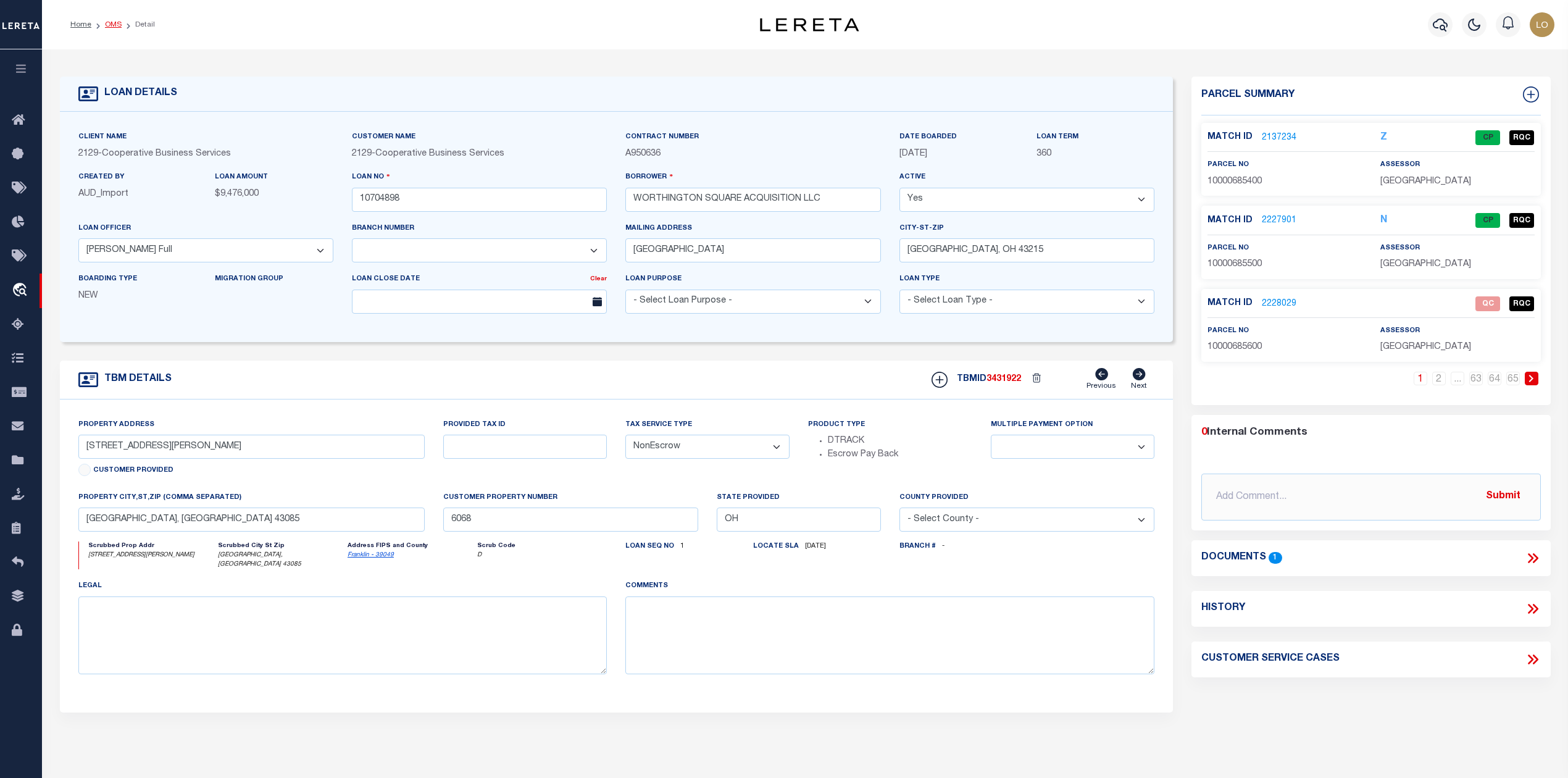
click at [106, 25] on link "OMS" at bounding box center [113, 25] width 17 height 7
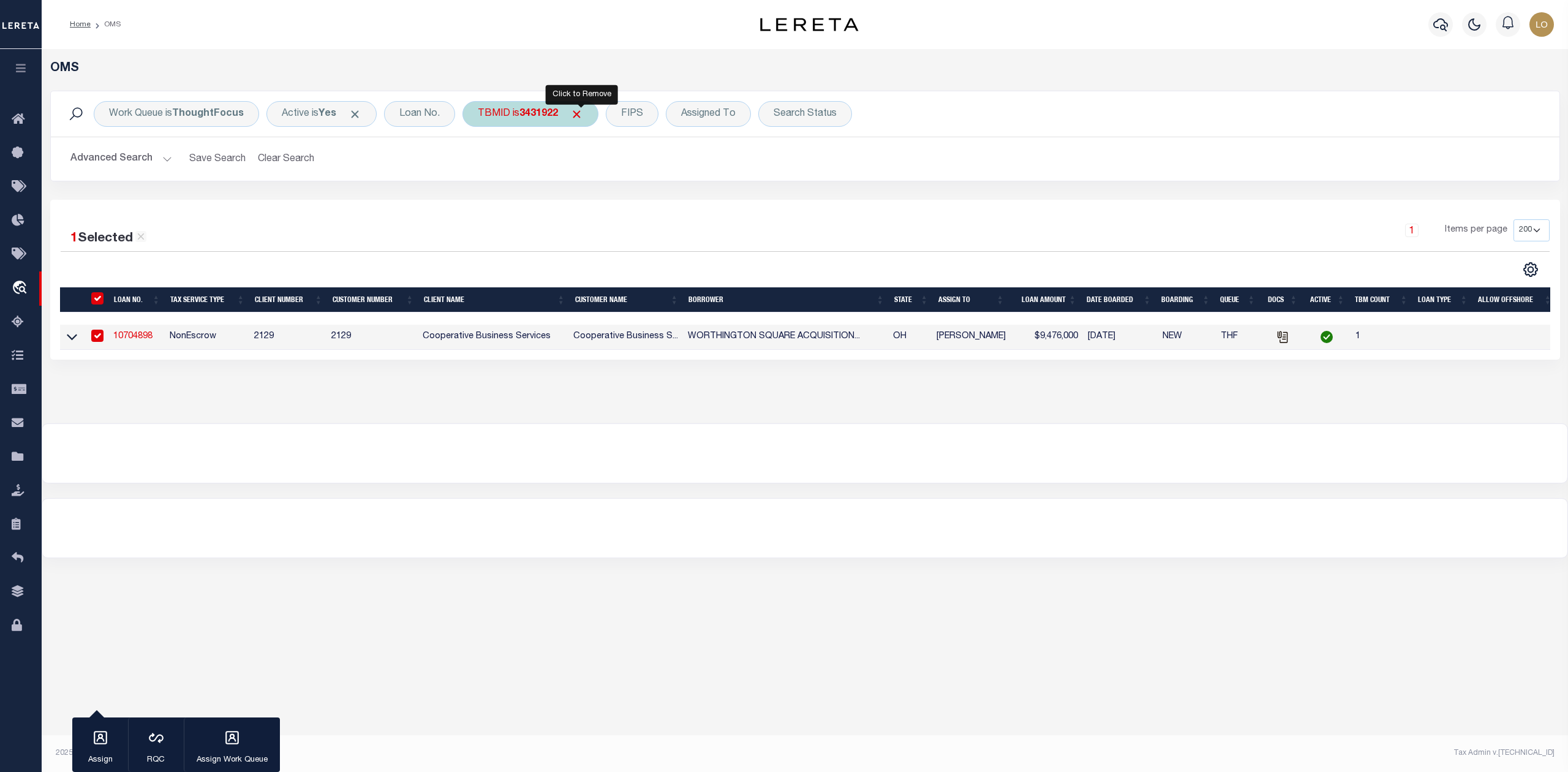
click at [577, 112] on span "Click to Remove" at bounding box center [577, 114] width 13 height 13
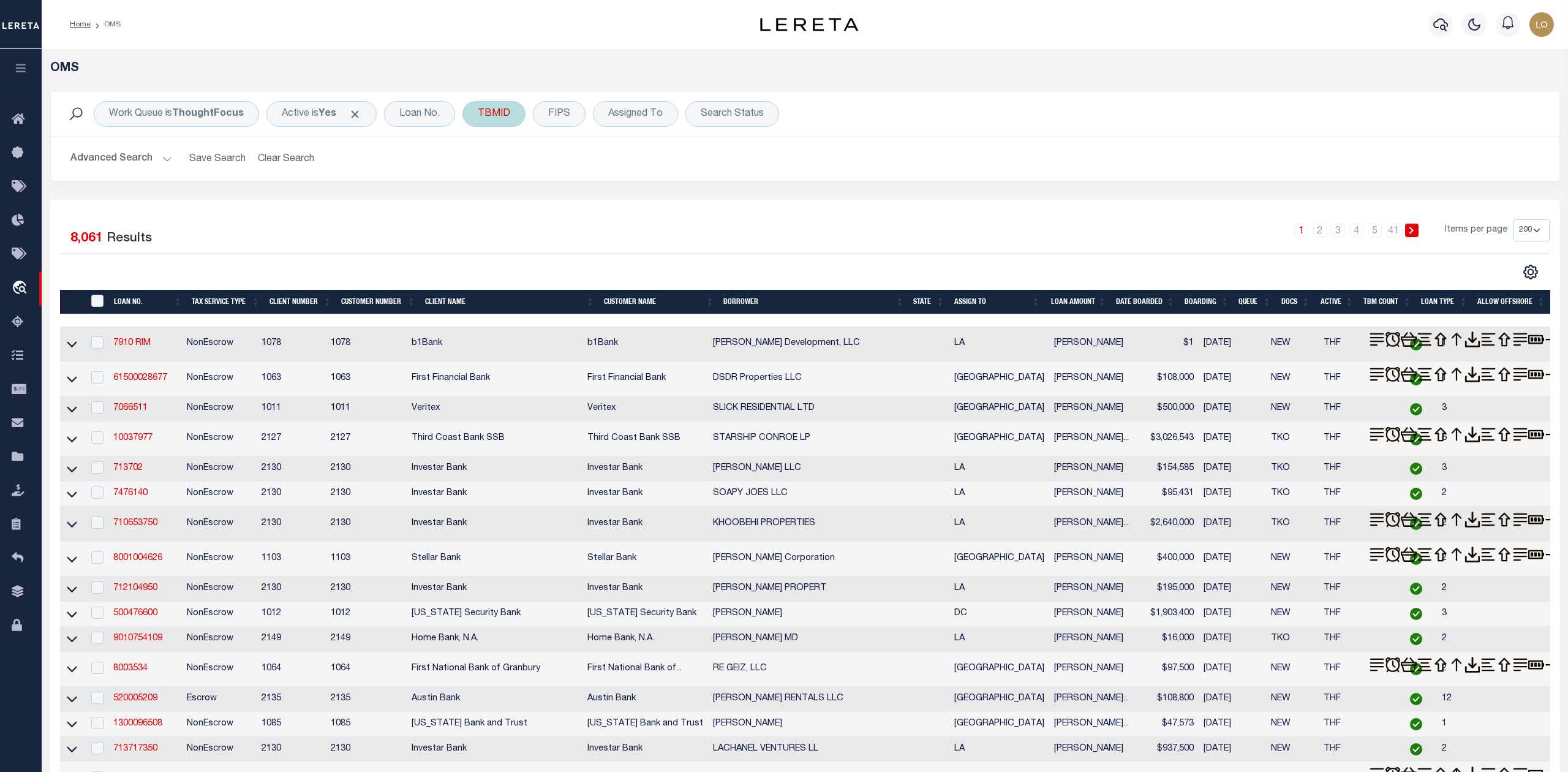
click at [504, 115] on div "TBMID" at bounding box center [493, 114] width 63 height 26
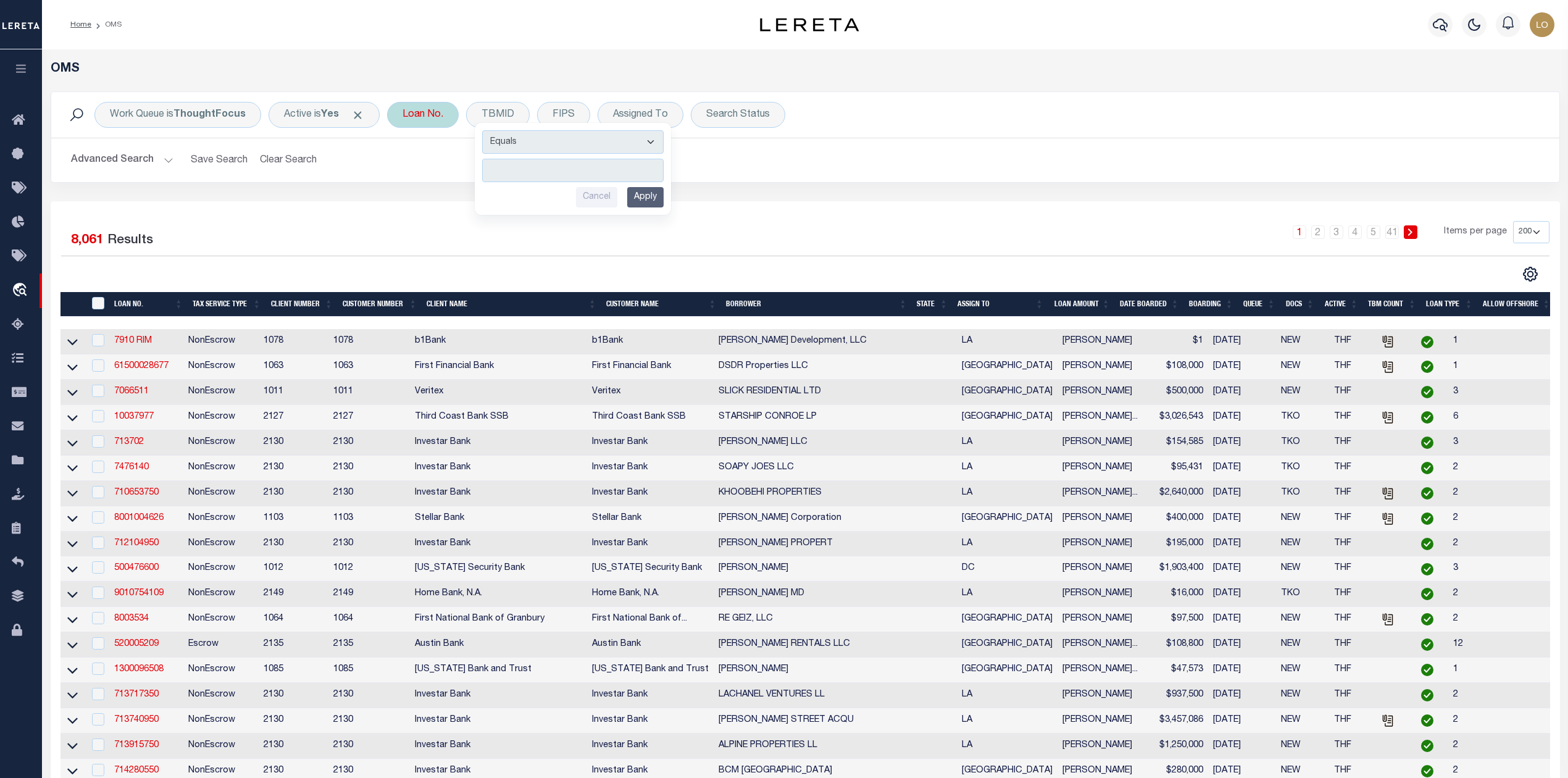
click at [432, 116] on div "Loan No." at bounding box center [422, 115] width 71 height 26
click at [444, 182] on input "text" at bounding box center [495, 174] width 182 height 23
type input "v"
type input "5001070929"
click at [566, 202] on input "Apply" at bounding box center [566, 202] width 36 height 20
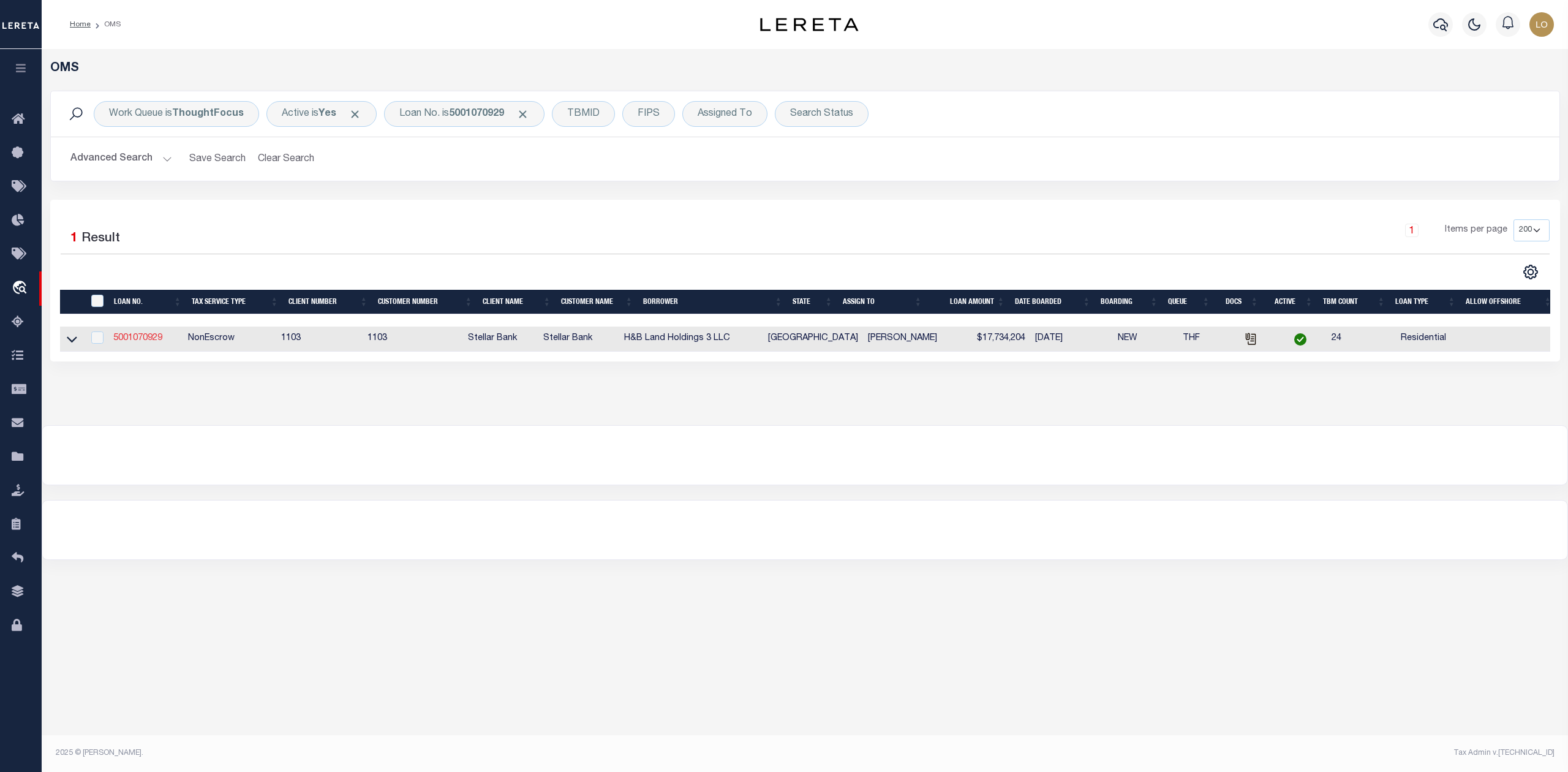
click at [140, 342] on link "5001070929" at bounding box center [137, 338] width 49 height 8
type input "5001070929"
type input "H&B Land Holdings 3 LLC"
select select
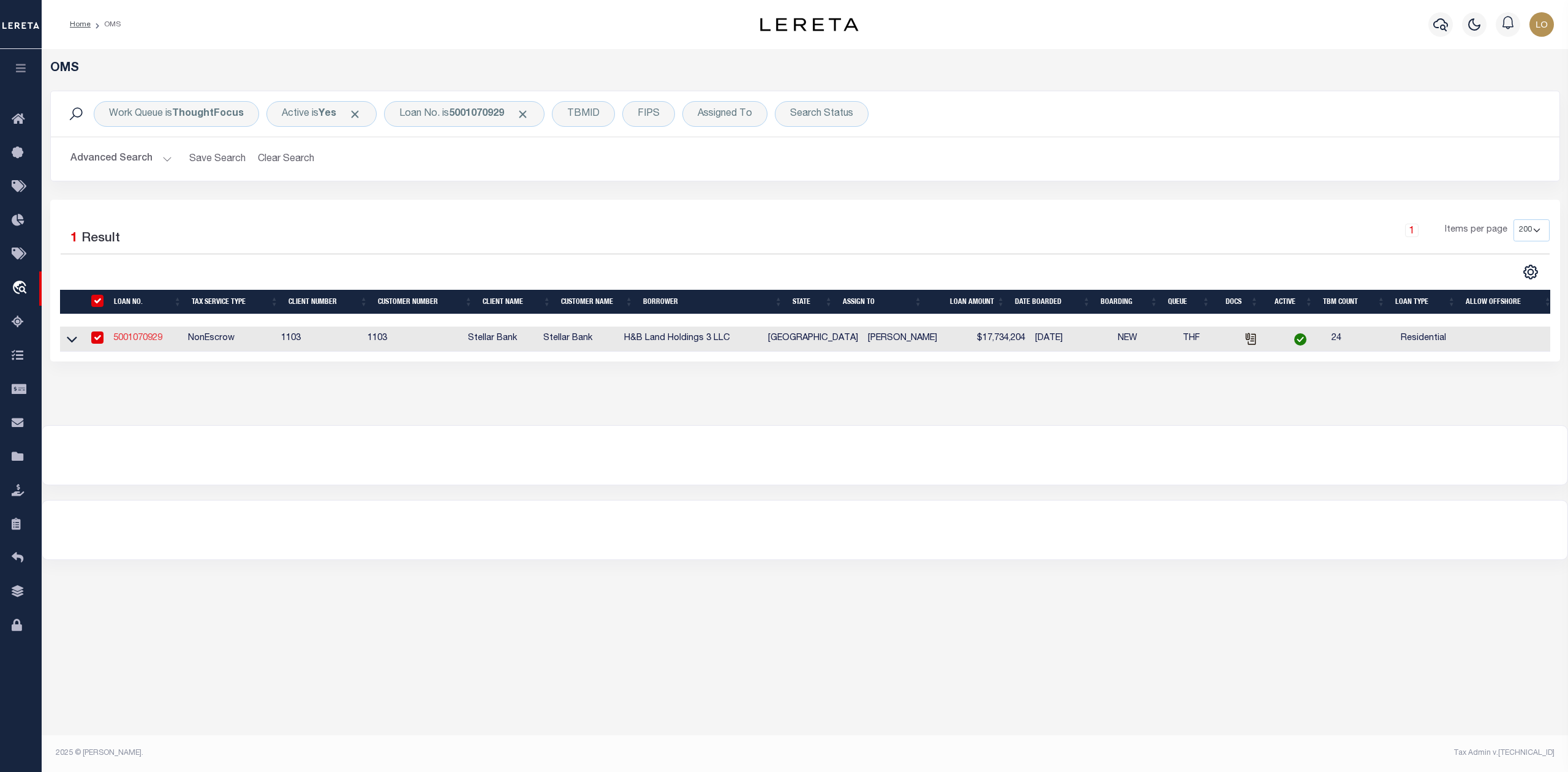
type input "[STREET_ADDRESS]"
type input "[GEOGRAPHIC_DATA] TX 77041-2037"
type input "[DATE]"
select select "10"
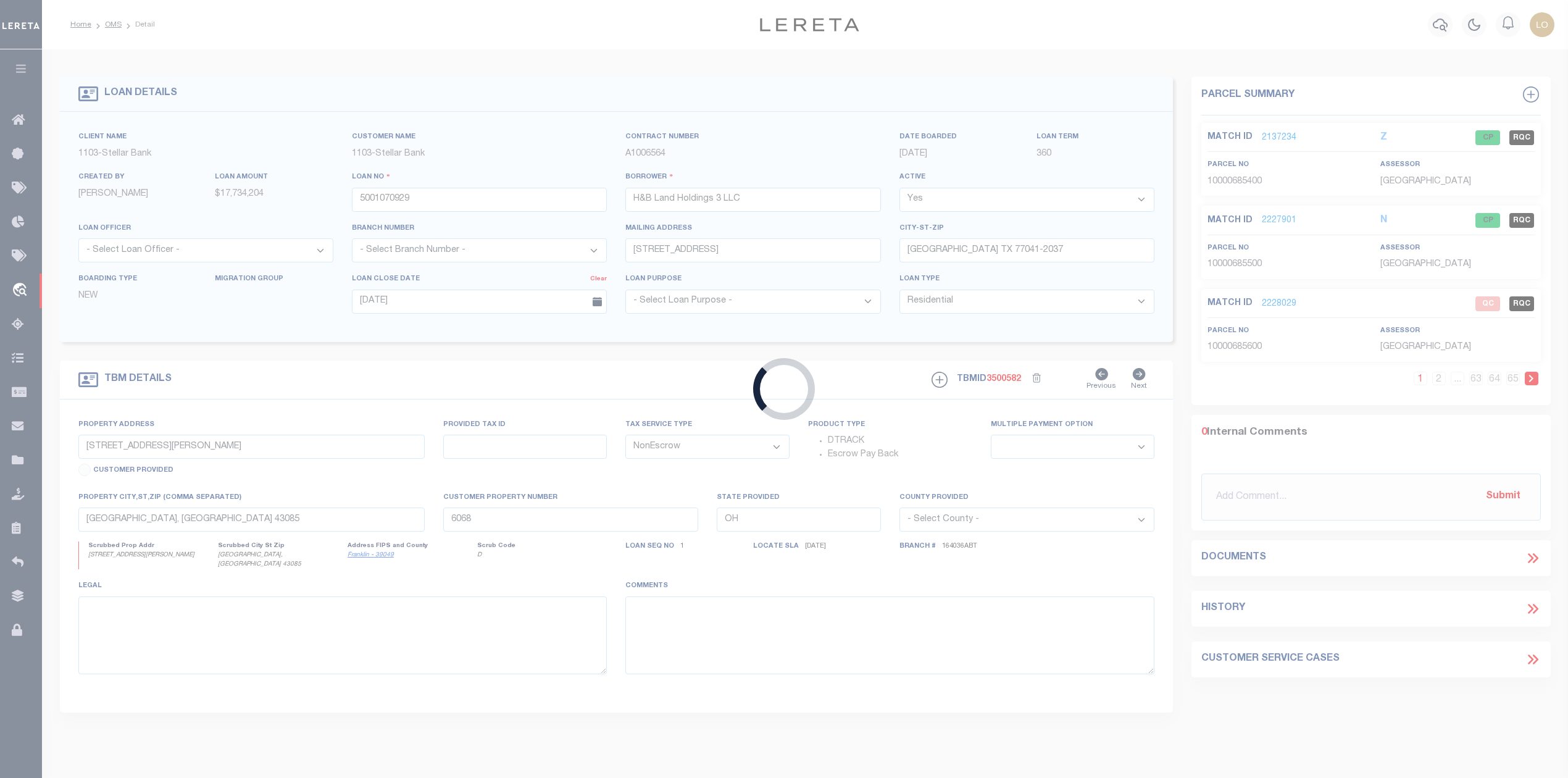
type input "[STREET_ADDRESS]"
select select
type input "[PERSON_NAME] TX 77417-0262"
type textarea "Emberly Sec 1 - [GEOGRAPHIC_DATA] Lots 5, 10, 13, 17, 27, 29, 31, 33, 35, 37, 3…"
select select "11286"
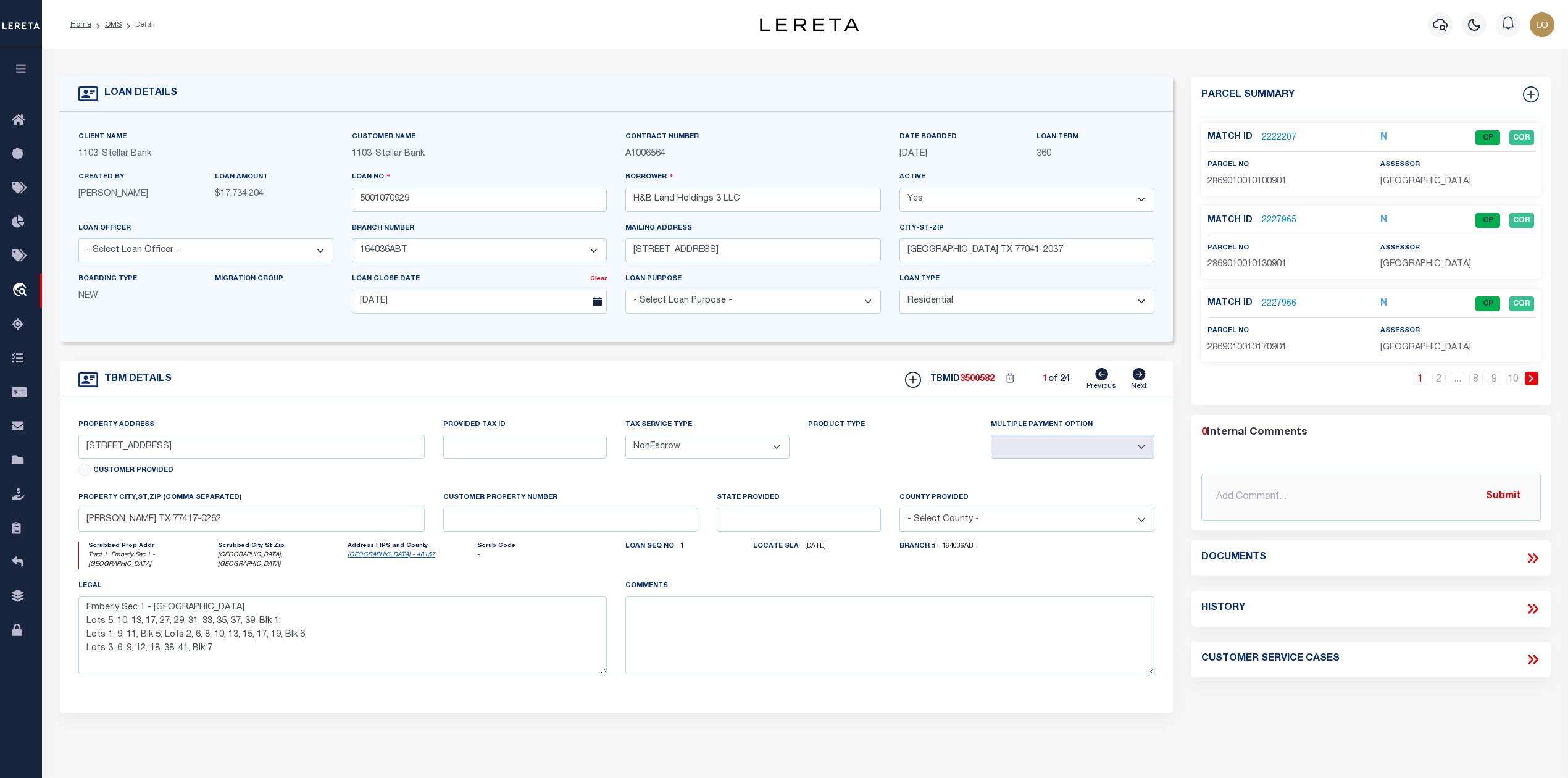
click at [1286, 135] on link "2222207" at bounding box center [1279, 138] width 34 height 13
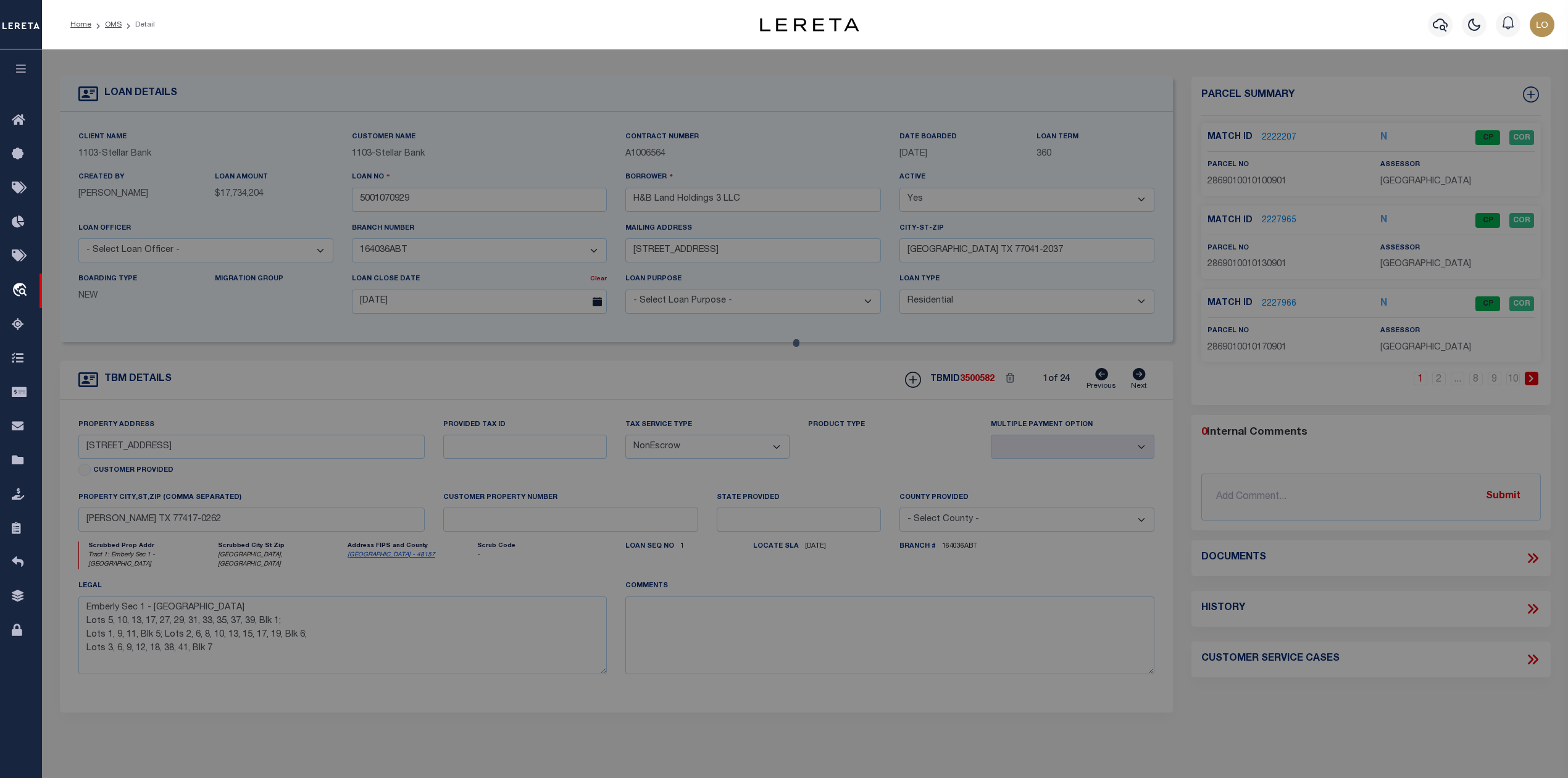
select select "AS"
select select
checkbox input "false"
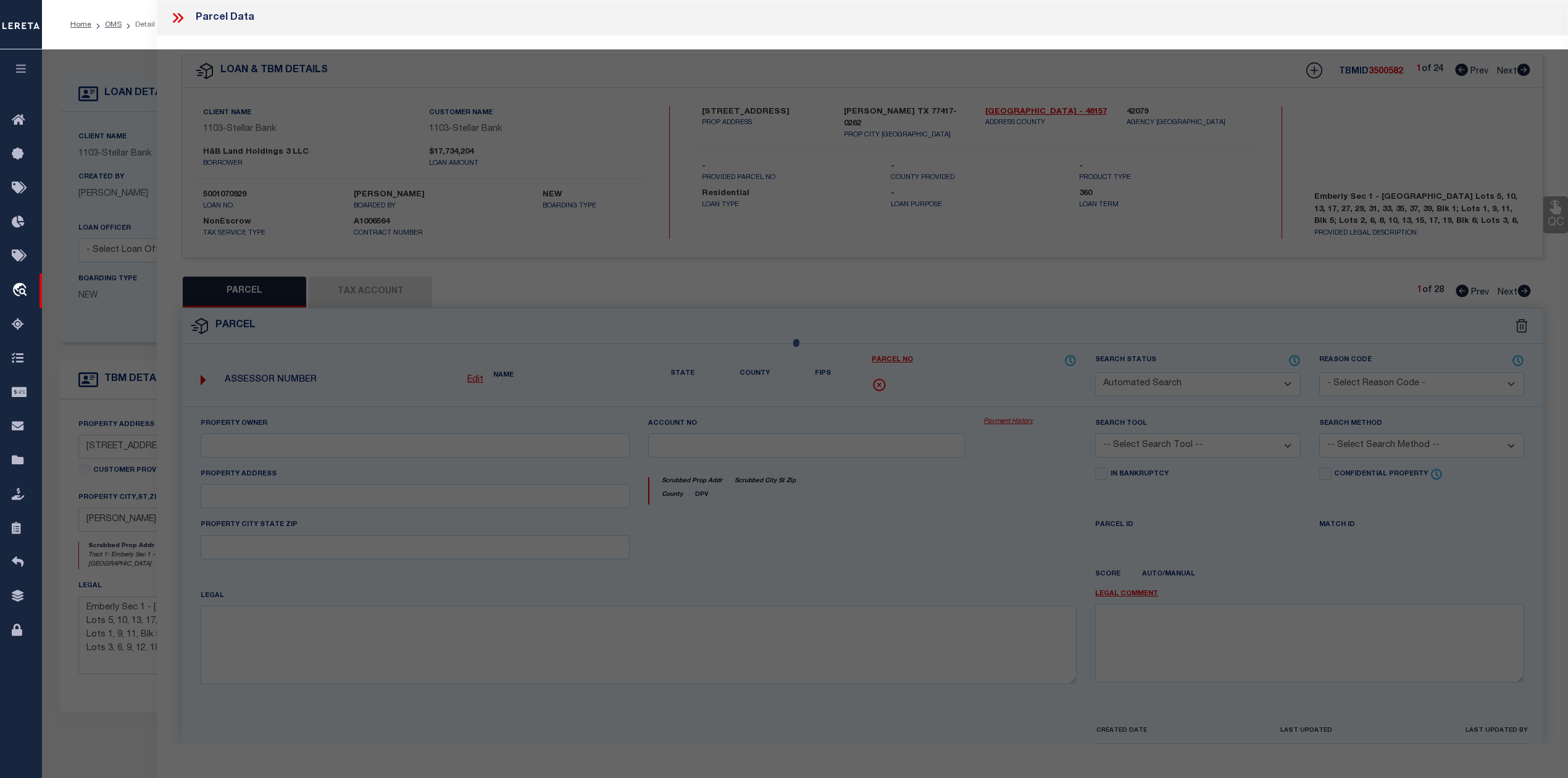
select select "CP"
type input "H & B Land Holdings LLC"
select select "AGW"
select select
type input "[STREET_ADDRESS],"
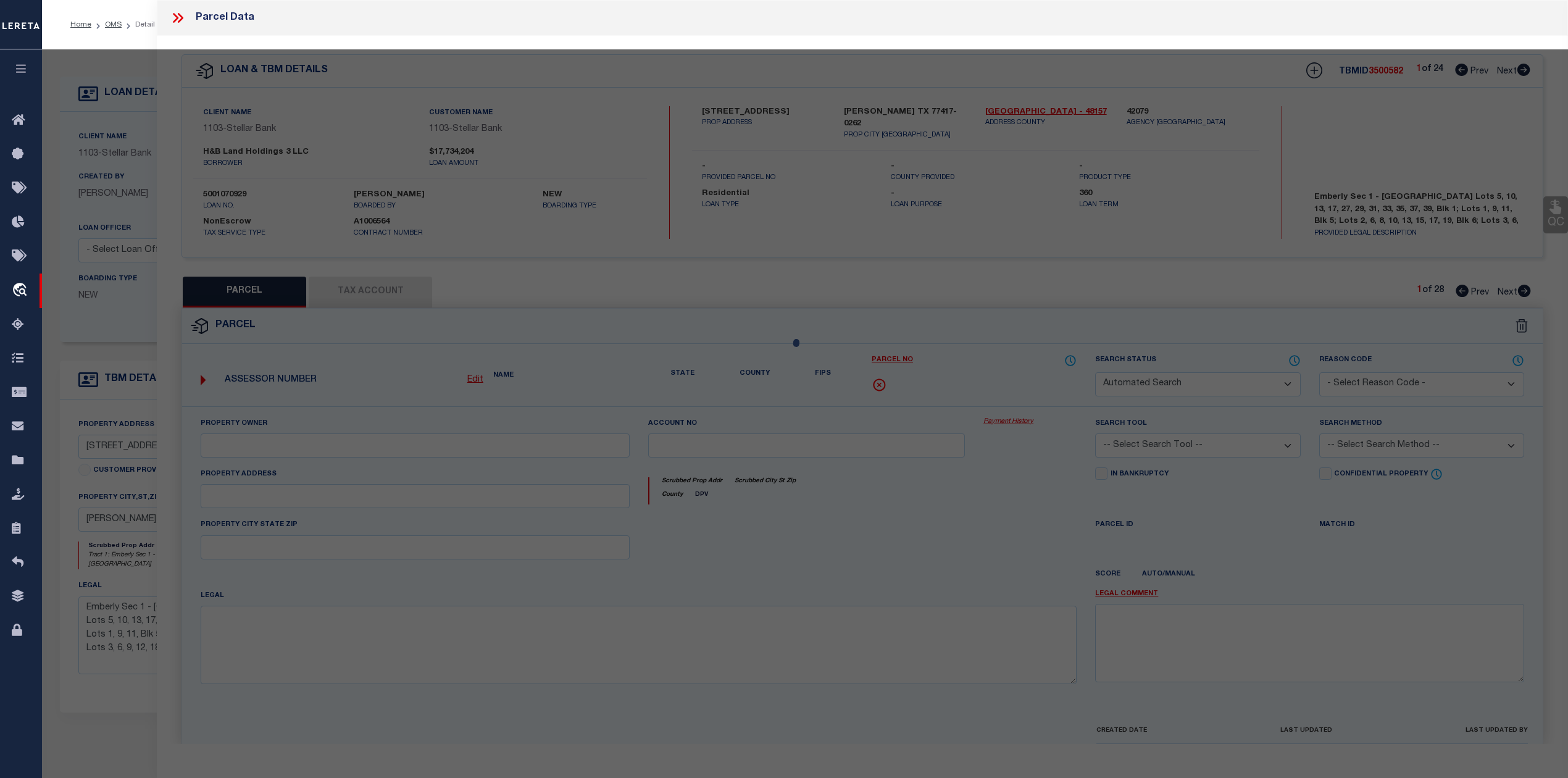
type input "[PERSON_NAME][GEOGRAPHIC_DATA]"
type textarea "Emberly Sec 1, BLOCK 1, Lot 10"
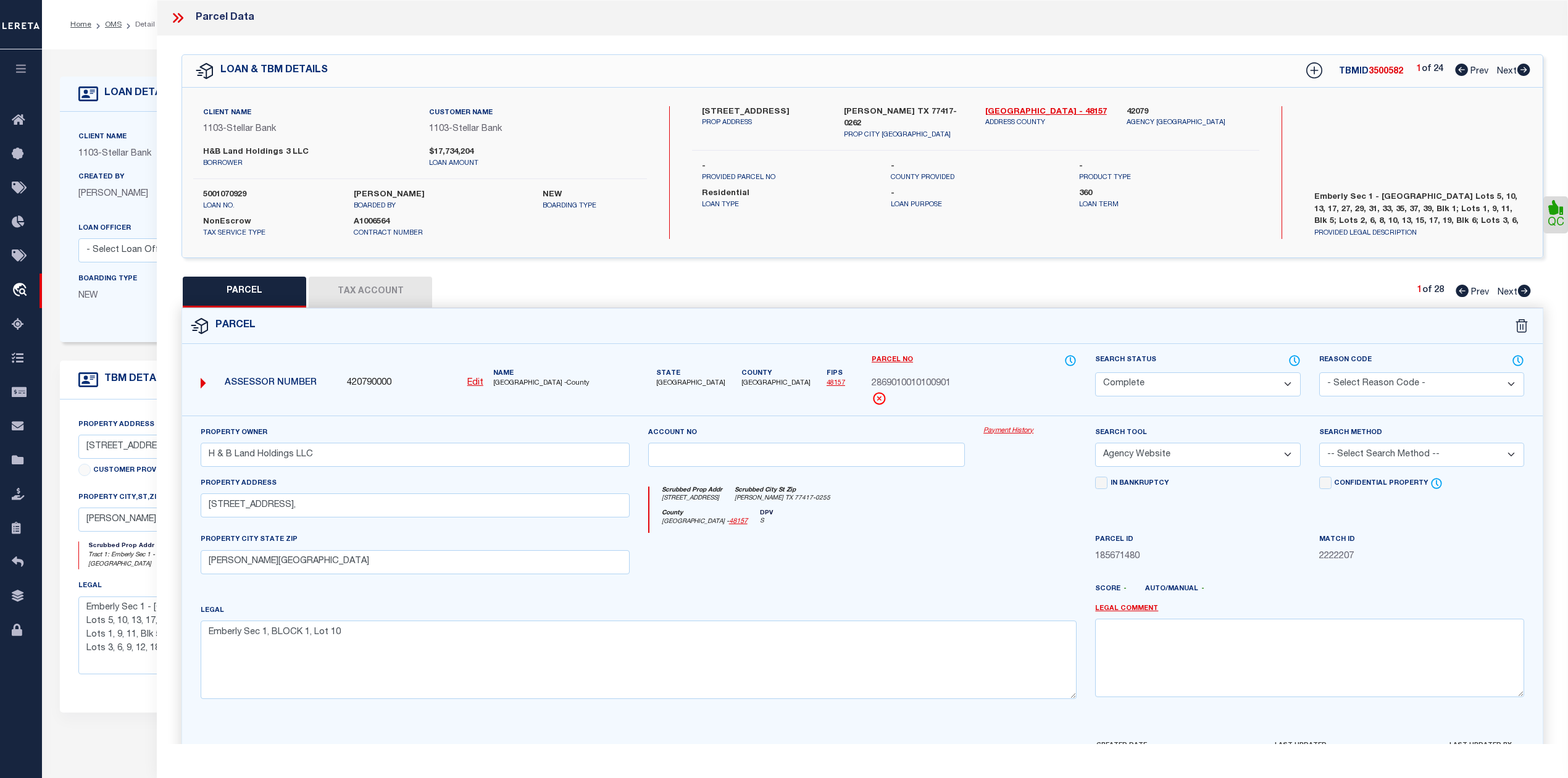
click at [542, 261] on div "QC" at bounding box center [862, 410] width 1411 height 747
click at [1379, 70] on span "3500582" at bounding box center [1385, 71] width 34 height 8
copy span "3500582"
click at [1294, 363] on icon at bounding box center [1294, 360] width 12 height 14
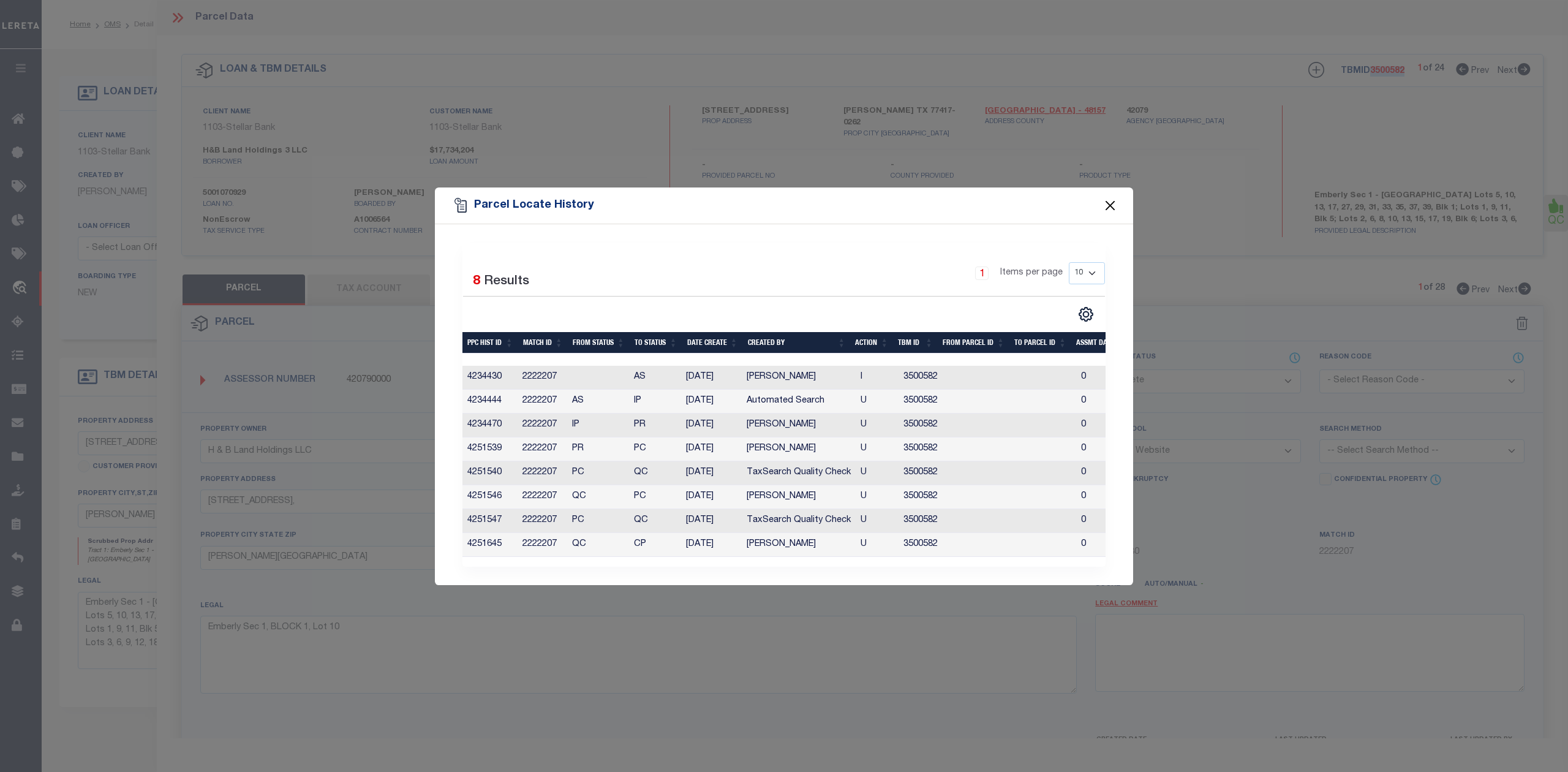
click at [1113, 206] on button "Close" at bounding box center [1110, 204] width 16 height 16
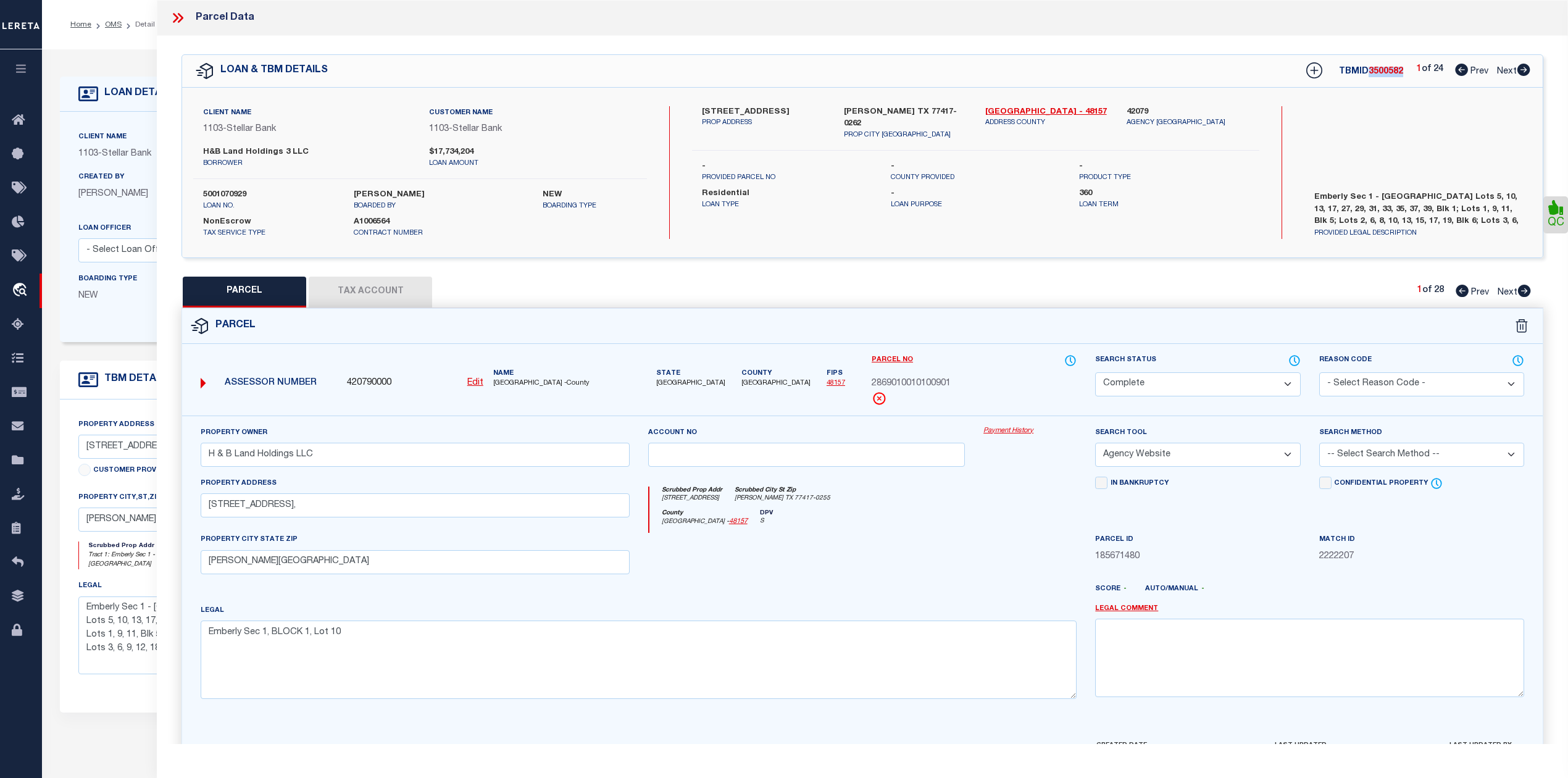
click at [1374, 75] on span "3500582" at bounding box center [1385, 71] width 34 height 8
click at [1312, 159] on div "Search by Legal Customer" at bounding box center [1418, 146] width 226 height 81
click at [1382, 75] on span "3500582" at bounding box center [1385, 71] width 34 height 8
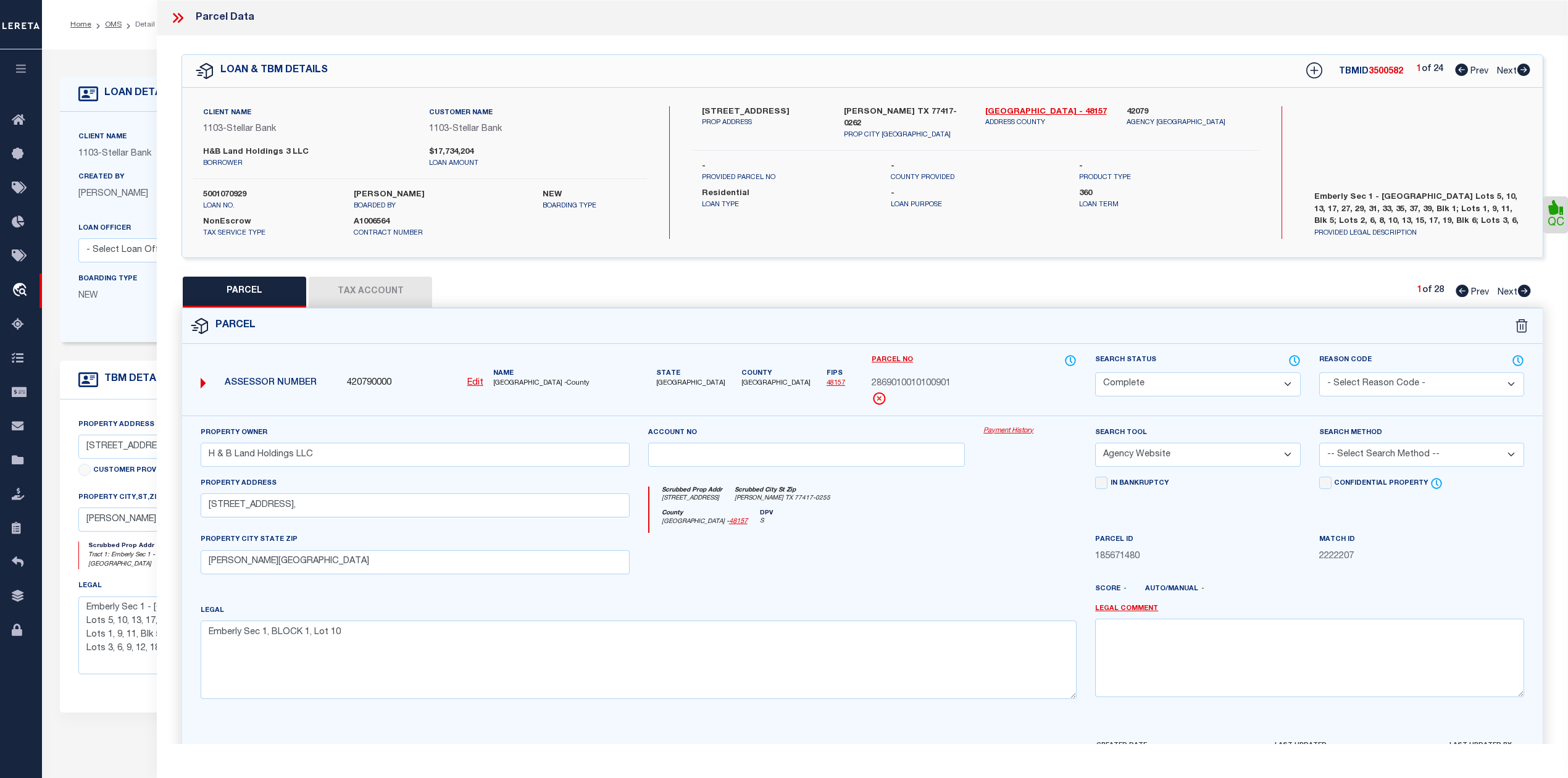
click at [1382, 75] on span "3500582" at bounding box center [1385, 71] width 34 height 8
copy span "3500582"
click at [171, 18] on icon at bounding box center [177, 18] width 16 height 16
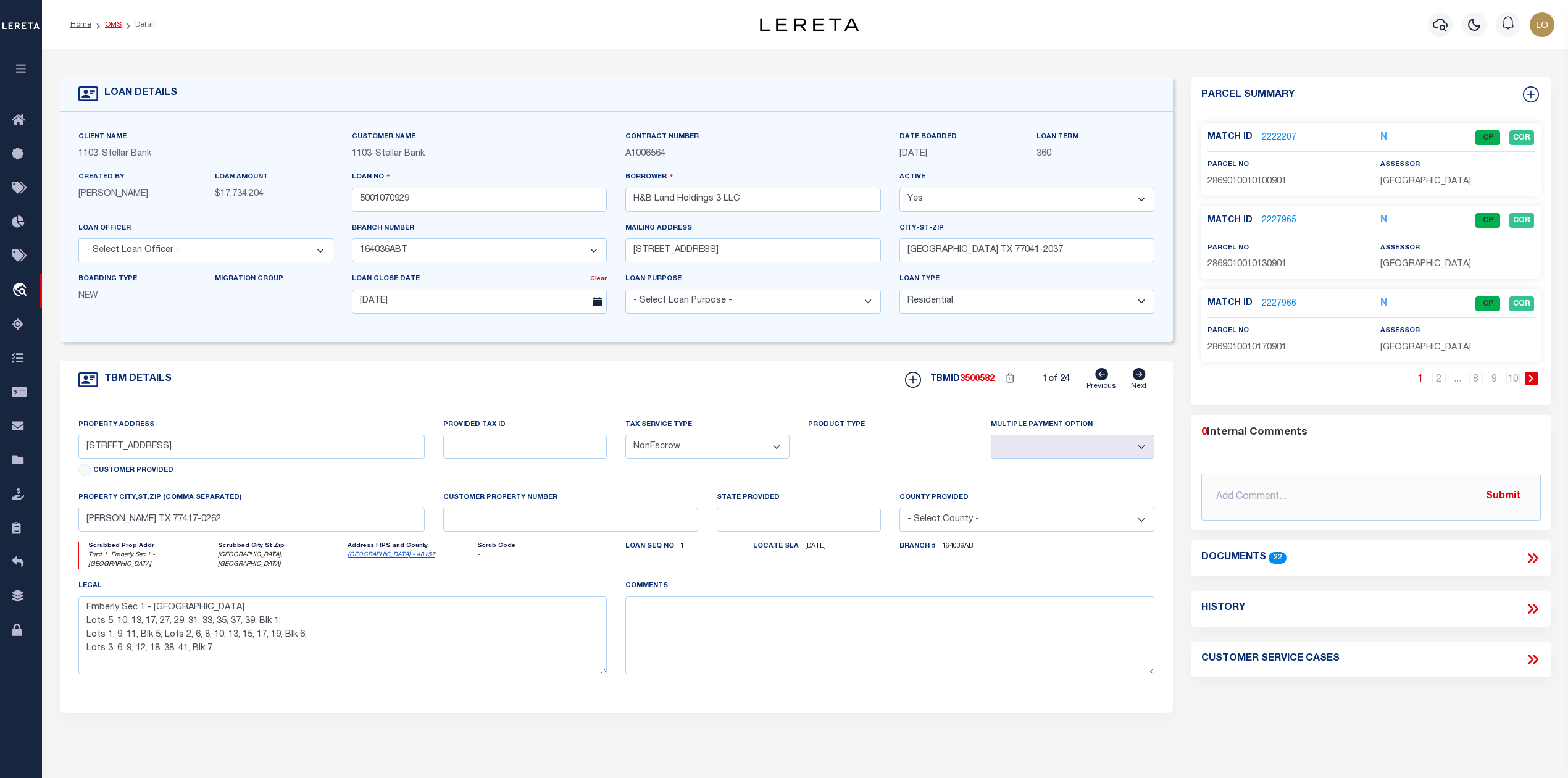
click at [111, 23] on link "OMS" at bounding box center [113, 25] width 17 height 7
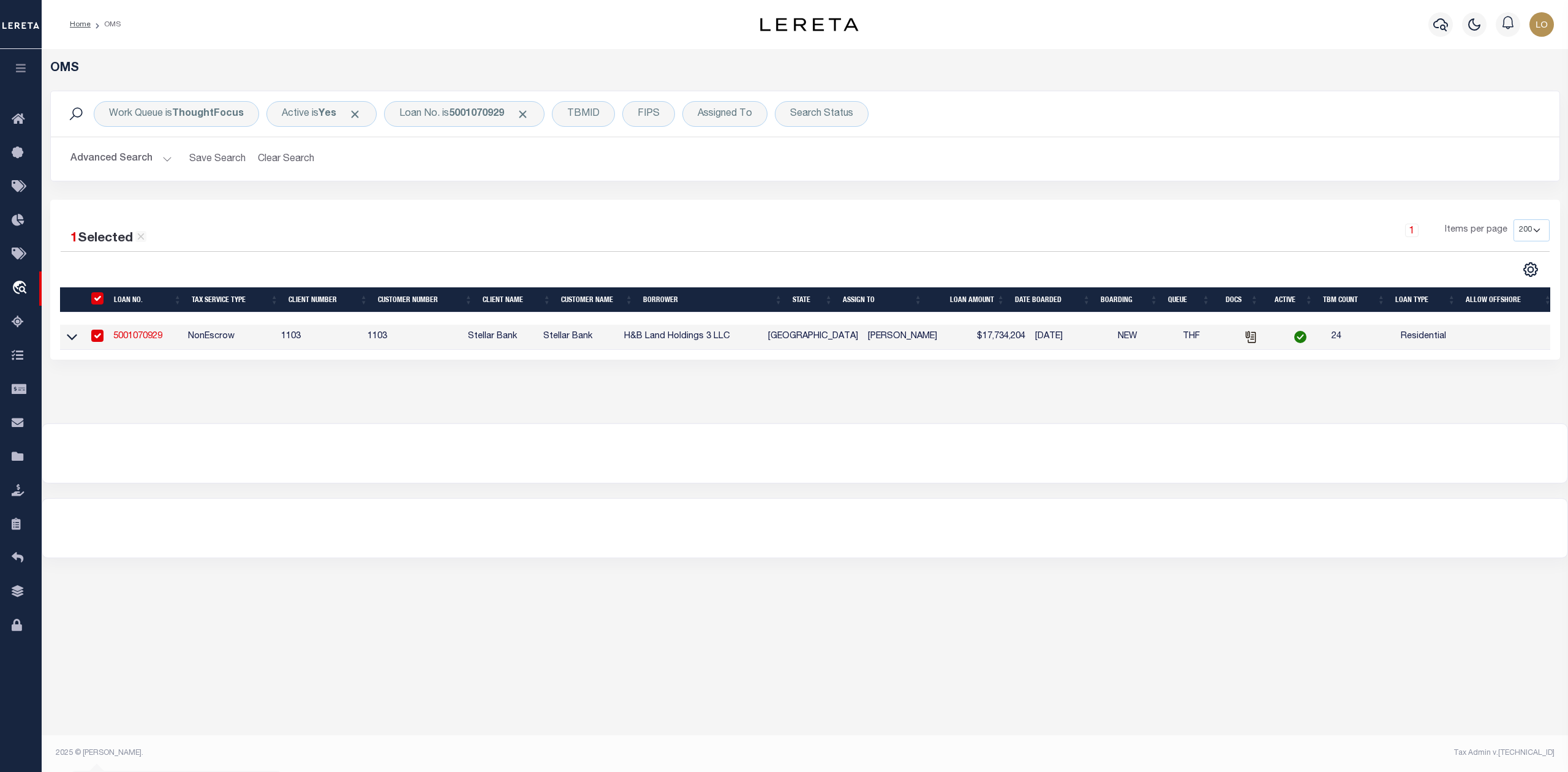
click at [866, 483] on div at bounding box center [804, 453] width 1527 height 60
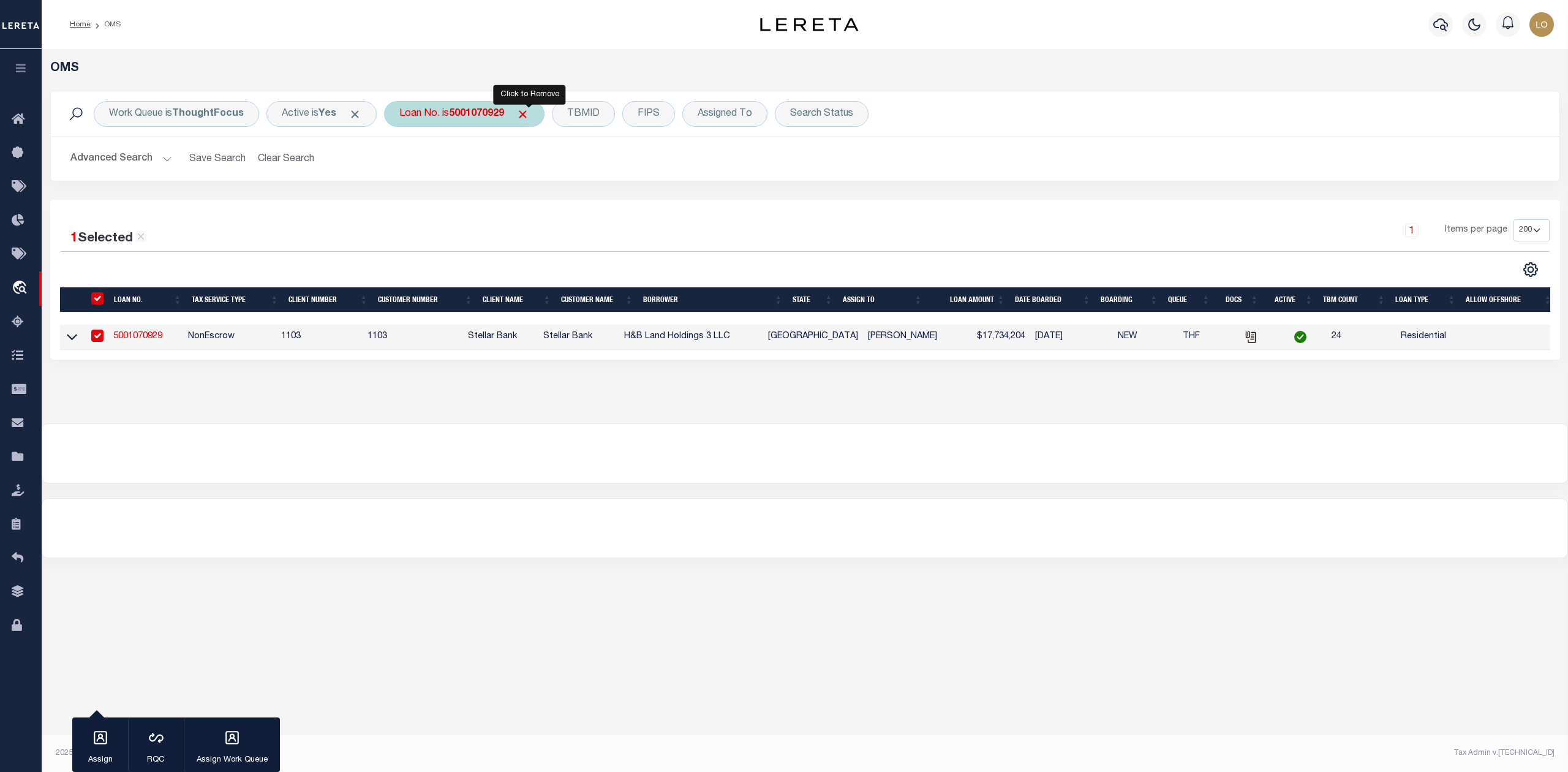
click at [526, 116] on span "Click to Remove" at bounding box center [523, 114] width 13 height 13
